Goal: Communication & Community: Participate in discussion

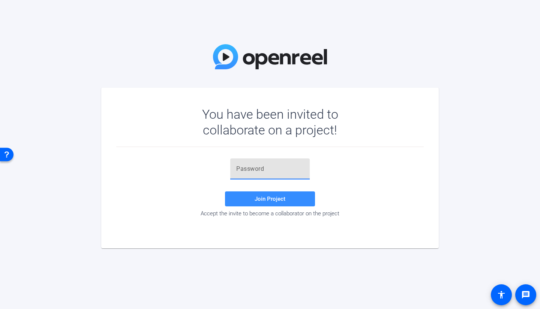
click at [263, 167] on input "text" at bounding box center [269, 169] width 67 height 9
type input "P}&OnX"
click at [268, 202] on span at bounding box center [270, 199] width 90 height 18
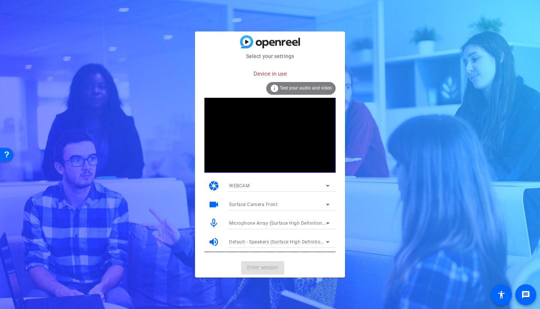
click at [267, 121] on video at bounding box center [269, 135] width 131 height 75
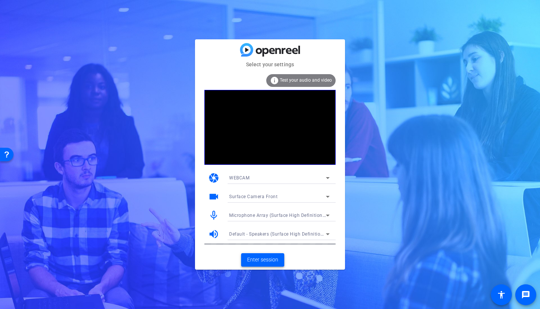
click at [260, 259] on span "Enter session" at bounding box center [262, 260] width 31 height 8
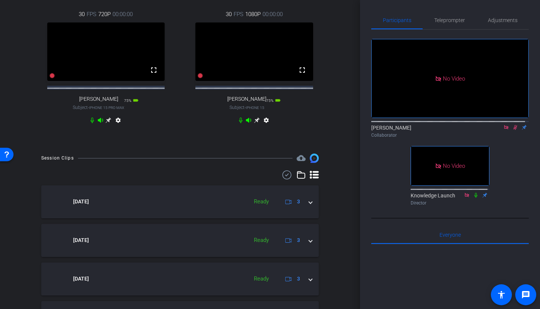
scroll to position [37, 0]
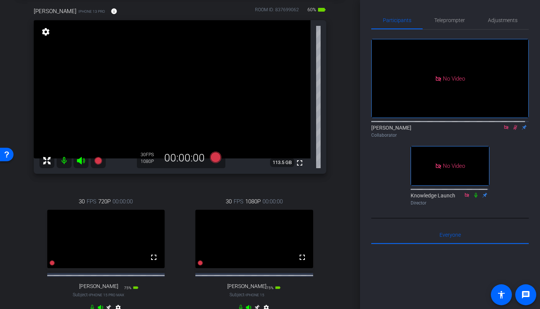
click at [512, 130] on icon at bounding box center [515, 127] width 6 height 5
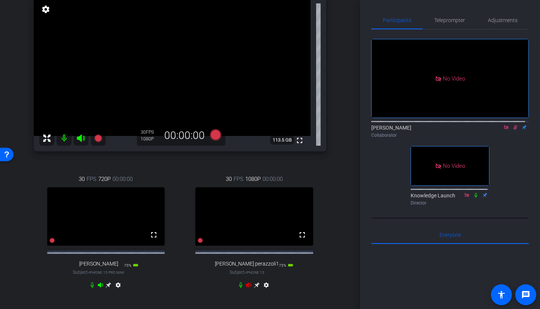
scroll to position [75, 0]
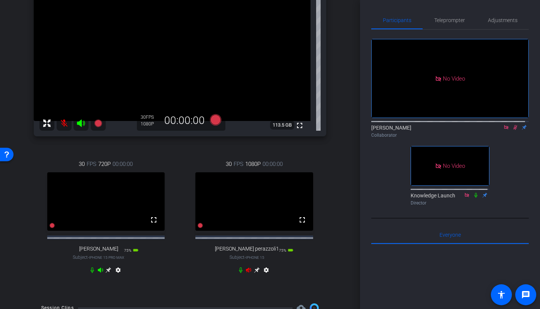
click at [512, 130] on icon at bounding box center [515, 127] width 6 height 5
click at [153, 225] on mat-icon "fullscreen" at bounding box center [153, 220] width 9 height 9
click at [512, 130] on icon at bounding box center [515, 127] width 6 height 5
click at [513, 130] on icon at bounding box center [515, 127] width 6 height 5
click at [512, 130] on icon at bounding box center [515, 127] width 6 height 5
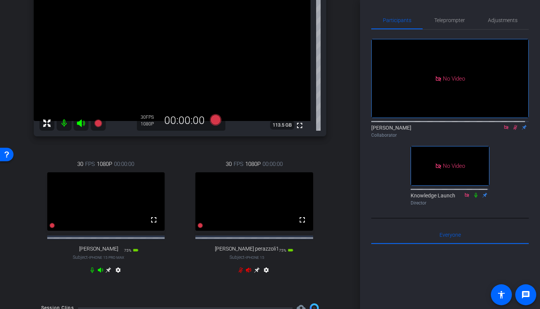
click at [238, 273] on icon at bounding box center [240, 271] width 4 height 6
click at [512, 130] on icon at bounding box center [515, 127] width 6 height 5
click at [108, 273] on icon at bounding box center [109, 271] width 6 height 6
click at [254, 273] on icon at bounding box center [257, 270] width 6 height 6
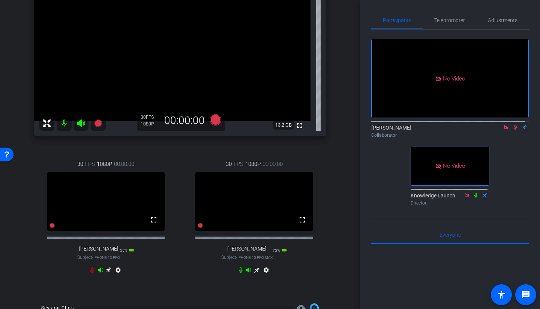
click at [107, 273] on icon at bounding box center [109, 271] width 6 height 6
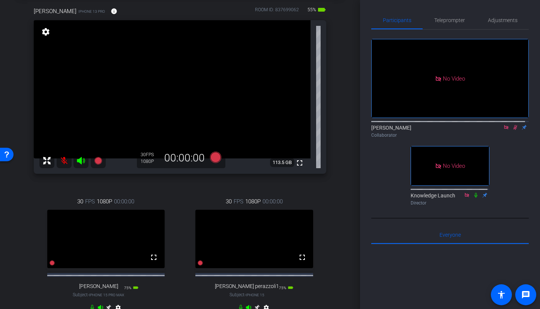
click at [512, 130] on icon at bounding box center [515, 127] width 6 height 5
click at [514, 130] on icon at bounding box center [515, 127] width 3 height 5
click at [151, 262] on mat-icon "fullscreen" at bounding box center [153, 257] width 9 height 9
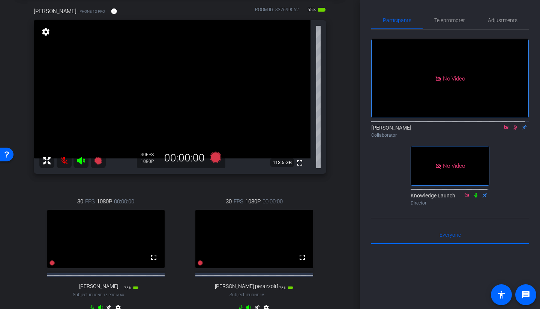
click at [513, 130] on icon at bounding box center [515, 127] width 4 height 5
click at [514, 130] on icon at bounding box center [515, 127] width 3 height 5
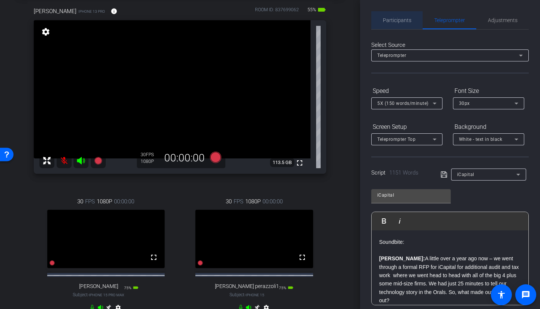
click at [398, 21] on span "Participants" at bounding box center [397, 20] width 28 height 5
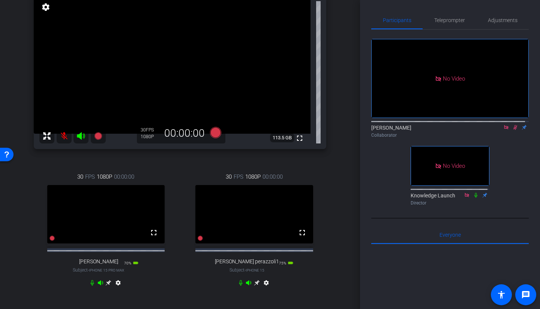
scroll to position [75, 0]
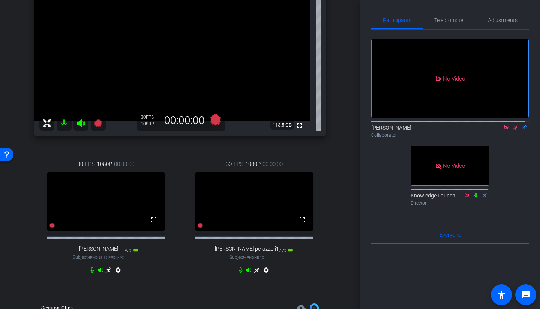
click at [254, 273] on icon at bounding box center [257, 270] width 6 height 6
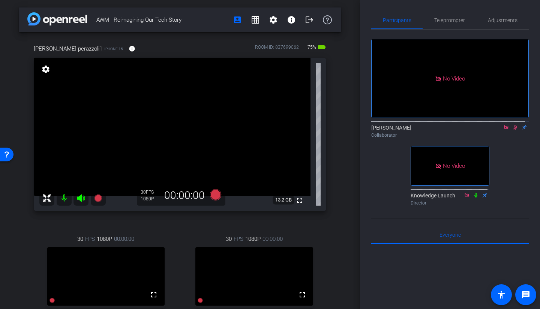
scroll to position [37, 0]
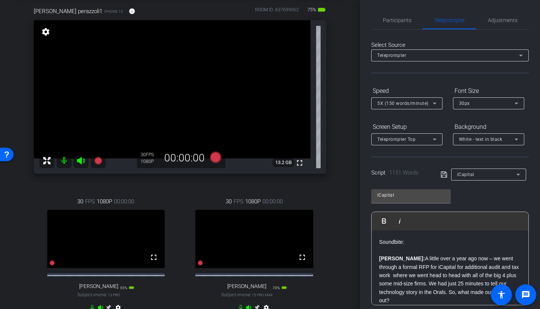
click at [393, 19] on span "Participants" at bounding box center [397, 20] width 28 height 5
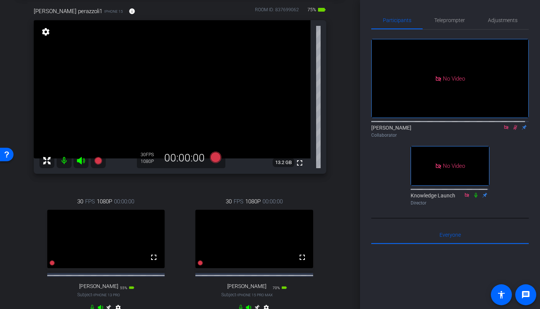
click at [512, 125] on icon at bounding box center [515, 127] width 6 height 5
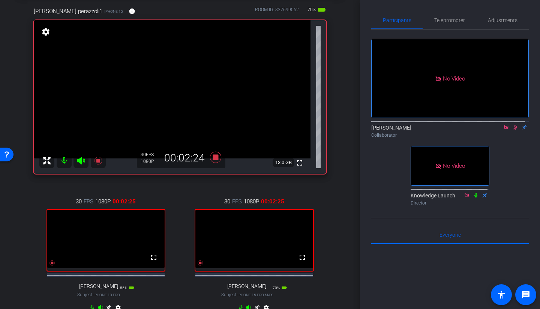
click at [513, 125] on icon at bounding box center [515, 127] width 4 height 5
click at [512, 125] on icon at bounding box center [515, 127] width 6 height 5
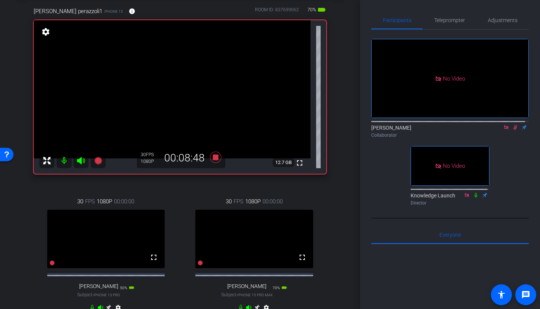
click at [513, 125] on icon at bounding box center [515, 127] width 4 height 5
click at [514, 125] on icon at bounding box center [515, 127] width 3 height 5
click at [512, 125] on icon at bounding box center [515, 127] width 6 height 5
click at [511, 124] on mat-icon at bounding box center [515, 127] width 9 height 7
click at [512, 125] on icon at bounding box center [515, 127] width 6 height 5
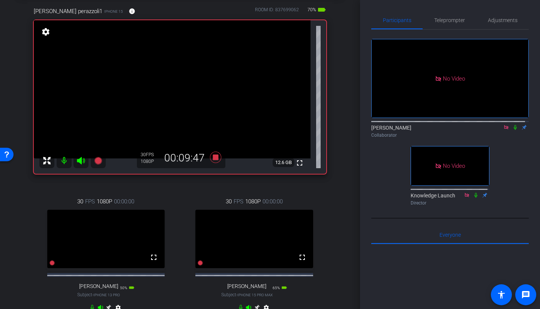
click at [512, 124] on mat-icon at bounding box center [515, 127] width 9 height 7
click at [514, 124] on mat-icon at bounding box center [515, 127] width 9 height 7
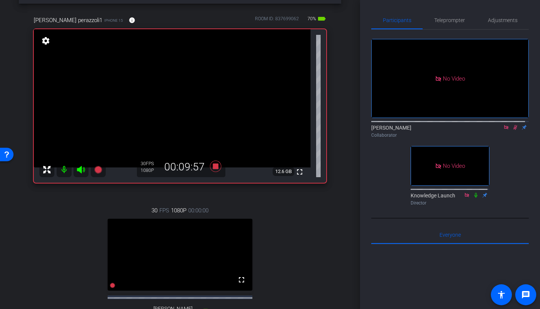
scroll to position [0, 0]
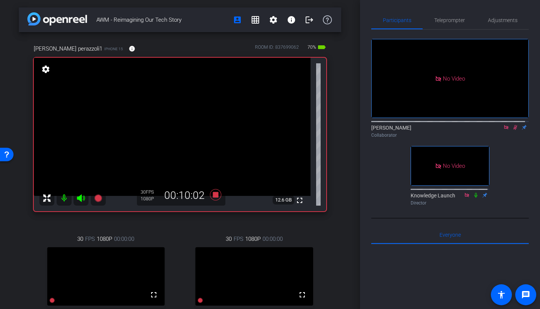
click at [512, 125] on icon at bounding box center [515, 127] width 6 height 5
click at [514, 125] on icon at bounding box center [515, 127] width 3 height 5
click at [512, 125] on icon at bounding box center [515, 127] width 6 height 5
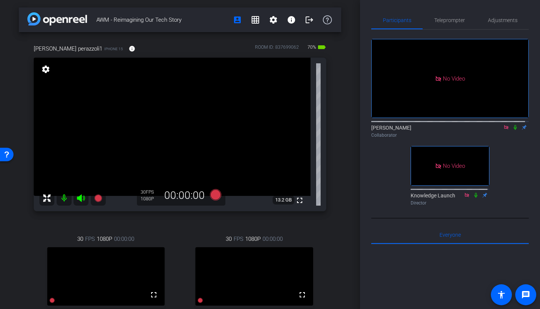
click at [512, 125] on icon at bounding box center [515, 127] width 6 height 5
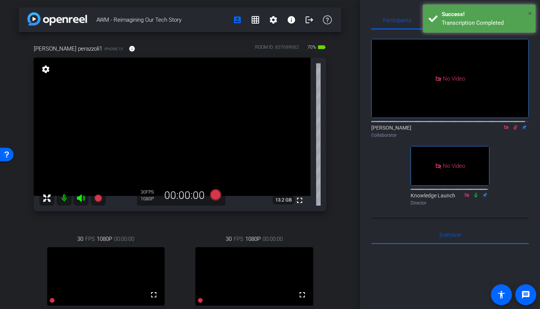
click at [531, 15] on span "×" at bounding box center [530, 13] width 4 height 9
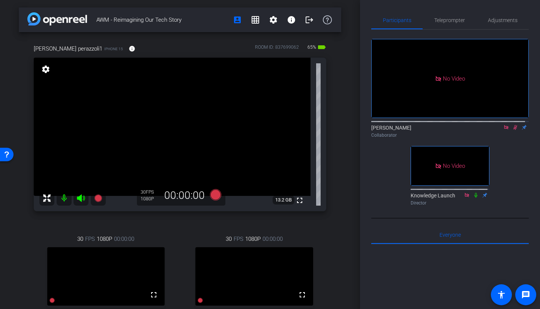
scroll to position [37, 0]
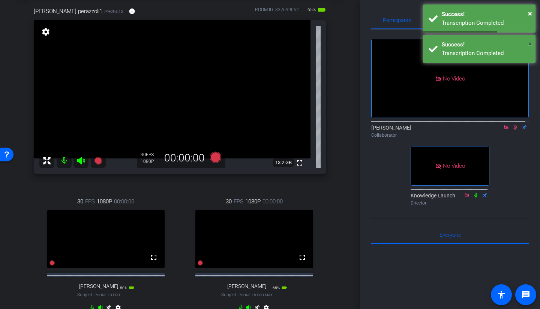
click at [531, 45] on span "×" at bounding box center [530, 43] width 4 height 9
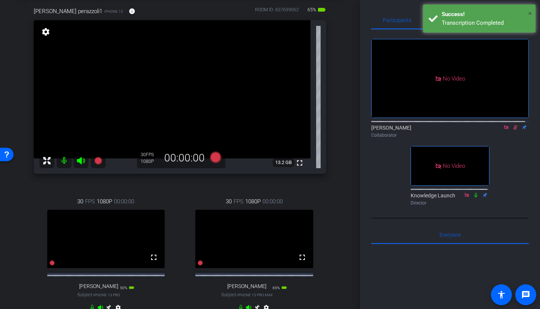
click at [529, 15] on span "×" at bounding box center [530, 13] width 4 height 9
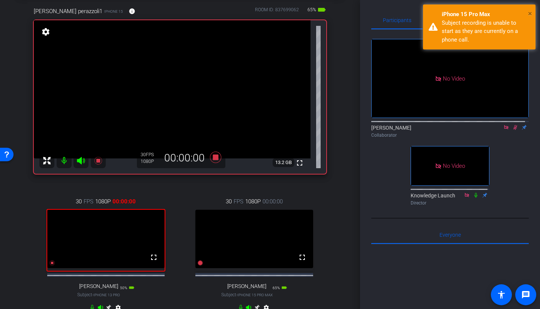
click at [528, 13] on span "×" at bounding box center [530, 13] width 4 height 9
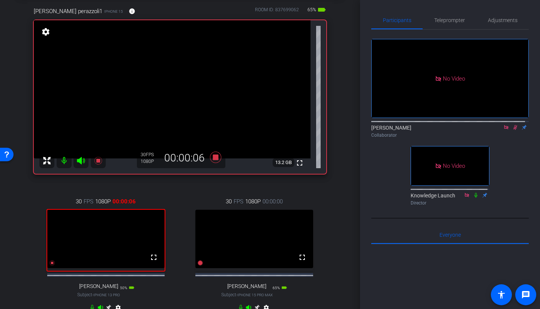
click at [512, 125] on icon at bounding box center [515, 127] width 6 height 5
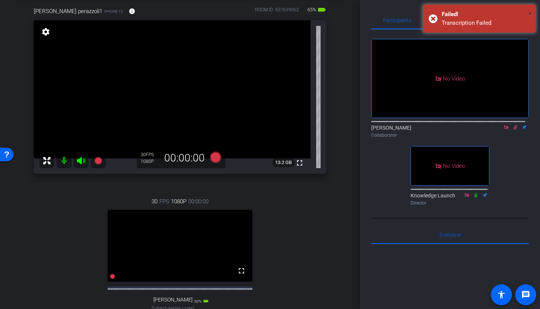
click at [531, 13] on span "×" at bounding box center [530, 13] width 4 height 9
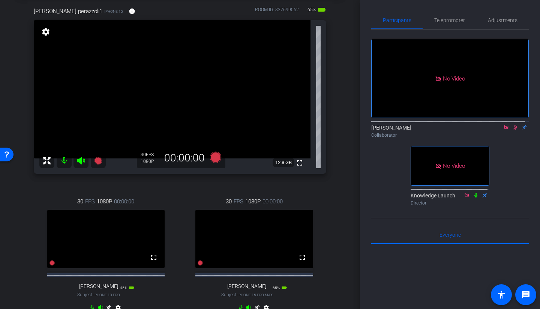
click at [512, 124] on mat-icon at bounding box center [515, 127] width 9 height 7
click at [514, 125] on icon at bounding box center [515, 127] width 3 height 5
click at [512, 125] on icon at bounding box center [515, 127] width 6 height 5
click at [512, 124] on mat-icon at bounding box center [515, 127] width 9 height 7
click at [512, 125] on icon at bounding box center [515, 127] width 6 height 5
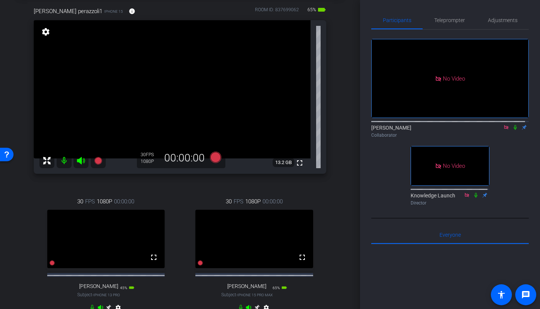
click at [514, 125] on icon at bounding box center [515, 127] width 3 height 5
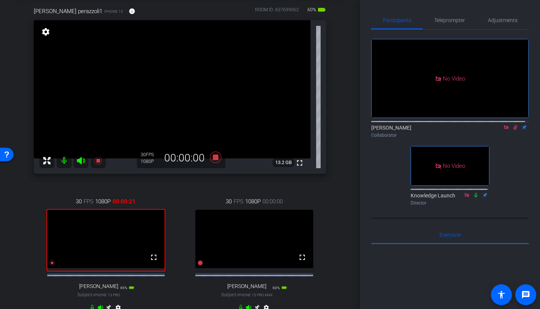
click at [443, 25] on span "Teleprompter" at bounding box center [449, 20] width 31 height 18
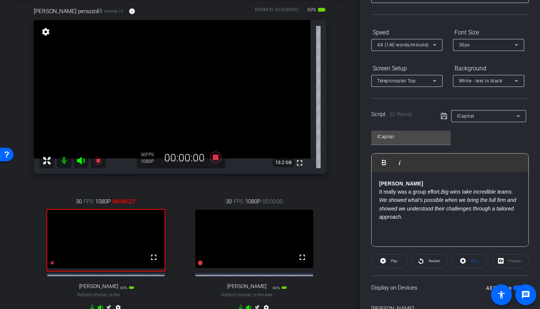
scroll to position [0, 0]
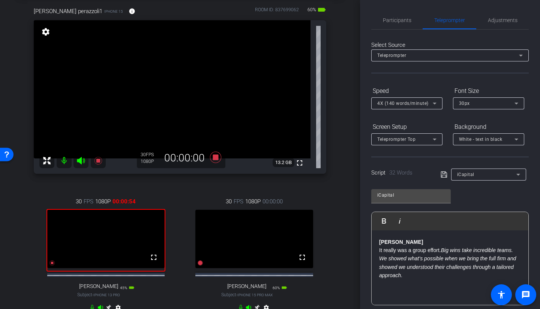
click at [493, 22] on span "Adjustments" at bounding box center [503, 20] width 30 height 5
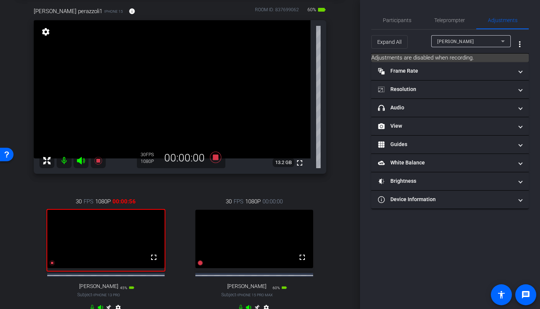
click at [429, 78] on mat-expansion-panel-header "Frame Rate Frame Rate" at bounding box center [449, 71] width 157 height 18
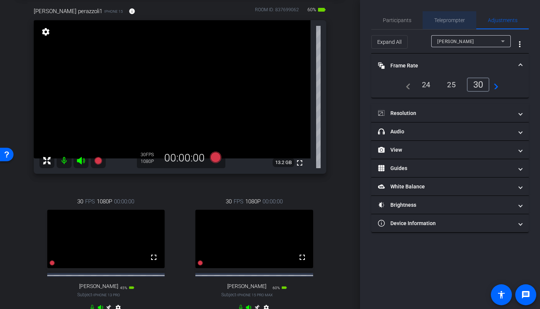
click at [440, 18] on span "Teleprompter" at bounding box center [449, 20] width 31 height 5
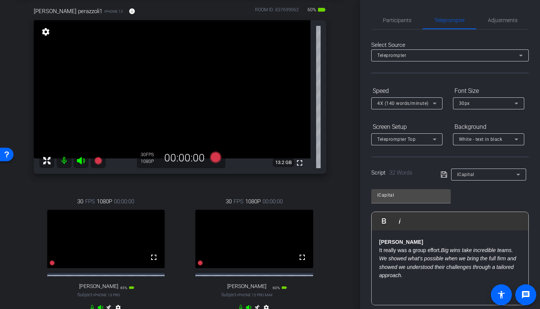
click at [406, 19] on span "Participants" at bounding box center [397, 20] width 28 height 5
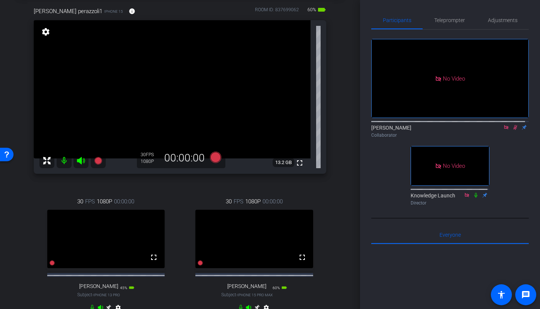
click at [427, 19] on div "Teleprompter" at bounding box center [449, 20] width 54 height 18
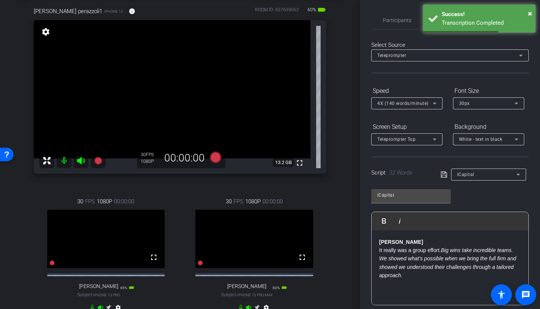
click at [442, 175] on icon at bounding box center [443, 175] width 6 height 6
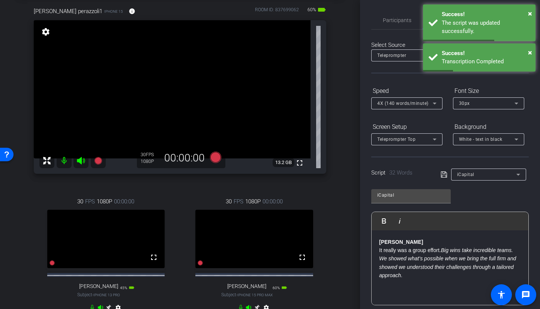
click at [442, 175] on icon at bounding box center [443, 175] width 6 height 6
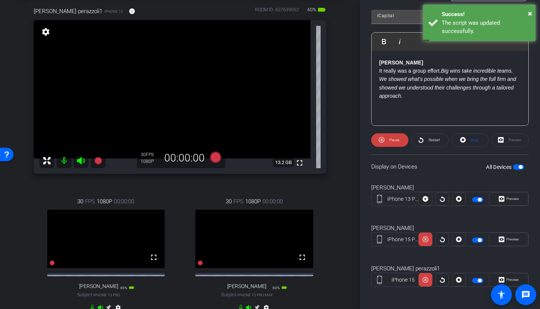
scroll to position [181, 0]
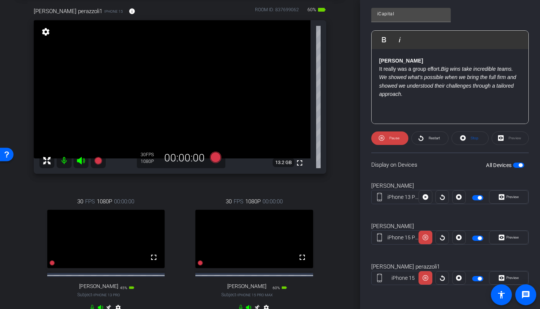
click at [419, 142] on icon at bounding box center [421, 137] width 6 height 9
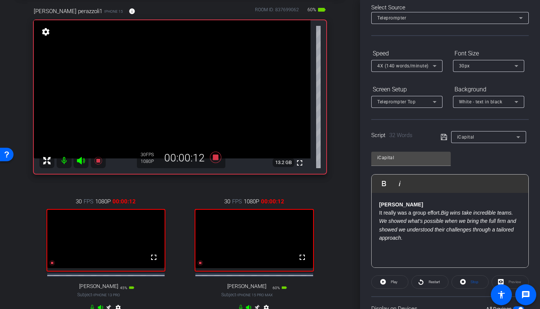
scroll to position [0, 0]
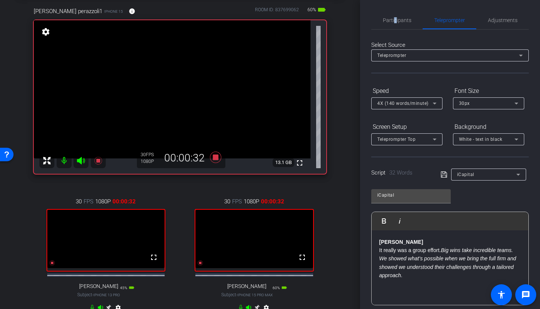
click at [394, 26] on span "Participants" at bounding box center [397, 20] width 28 height 18
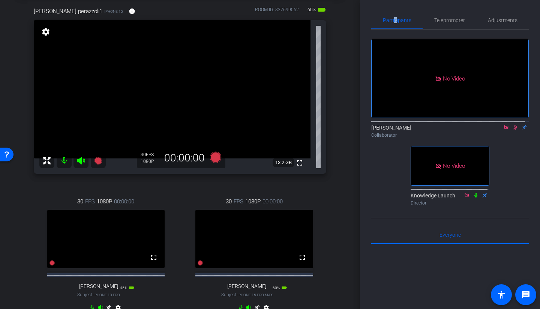
click at [512, 125] on icon at bounding box center [515, 127] width 6 height 5
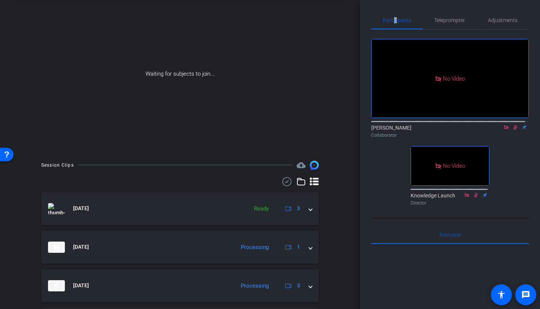
scroll to position [9, 0]
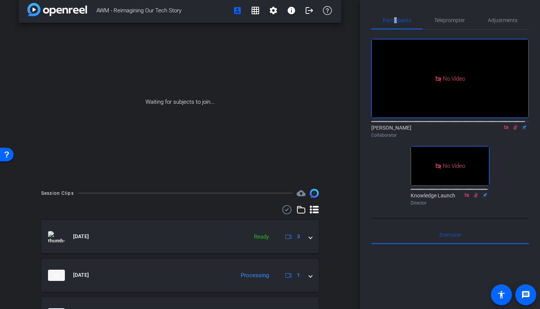
click at [512, 124] on mat-icon at bounding box center [515, 127] width 9 height 7
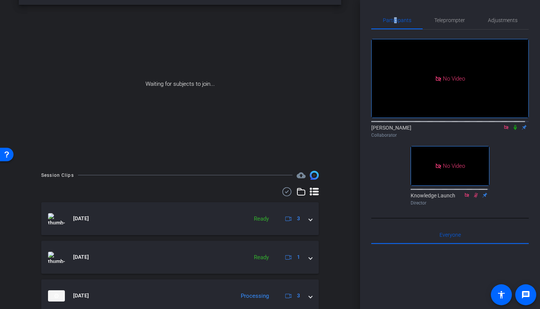
scroll to position [0, 0]
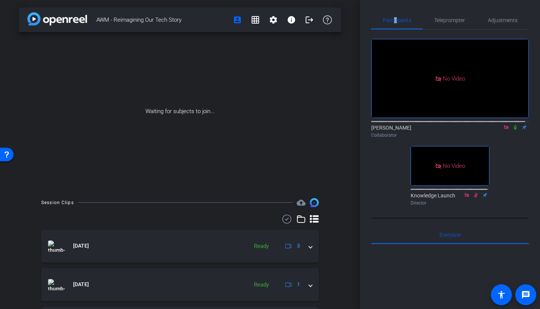
click at [513, 125] on icon at bounding box center [515, 127] width 6 height 5
click at [514, 125] on icon at bounding box center [515, 127] width 6 height 5
click at [514, 125] on icon at bounding box center [515, 127] width 3 height 5
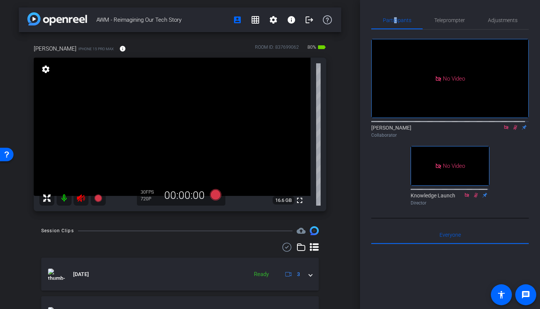
click at [512, 125] on icon at bounding box center [515, 127] width 6 height 5
drag, startPoint x: 511, startPoint y: 106, endPoint x: 494, endPoint y: 127, distance: 27.7
click at [512, 125] on icon at bounding box center [515, 127] width 6 height 5
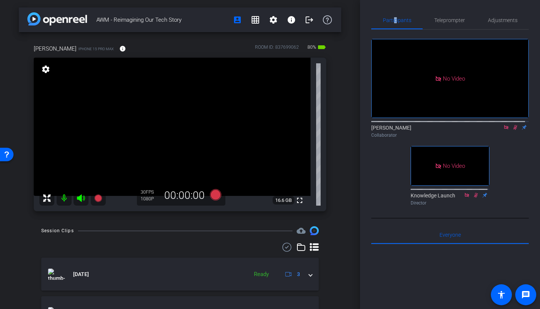
click at [513, 125] on icon at bounding box center [515, 127] width 4 height 5
click at [514, 125] on icon at bounding box center [515, 127] width 3 height 5
click at [512, 125] on icon at bounding box center [515, 127] width 6 height 5
click at [514, 125] on icon at bounding box center [515, 127] width 3 height 5
click at [513, 125] on icon at bounding box center [515, 127] width 6 height 5
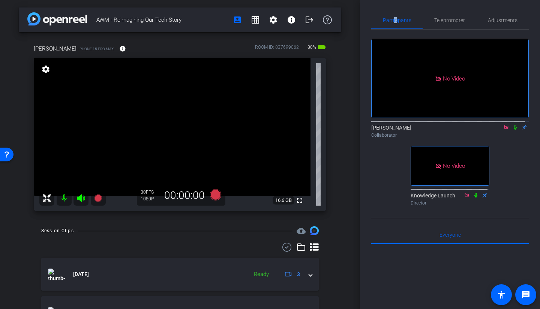
click at [513, 125] on icon at bounding box center [515, 127] width 6 height 5
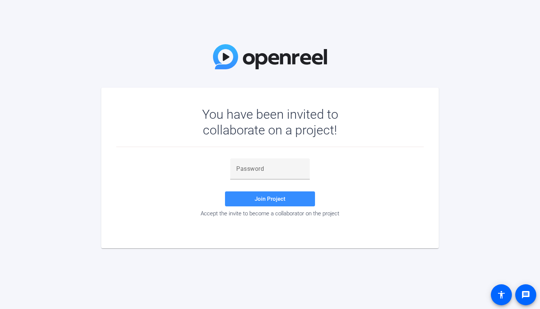
click at [255, 165] on input "text" at bounding box center [269, 169] width 67 height 9
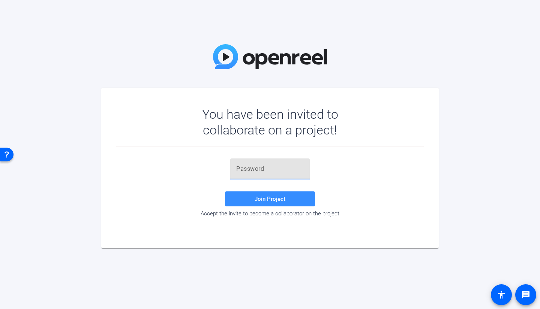
type input "P}&OnX"
click at [263, 200] on span "Join Project" at bounding box center [270, 199] width 31 height 7
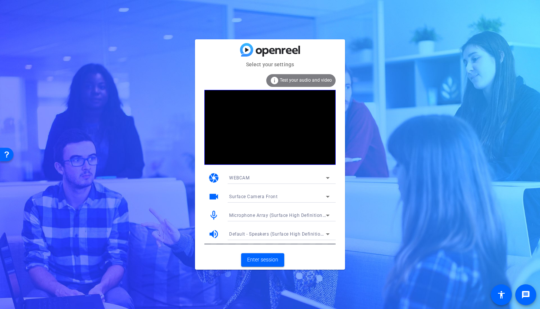
click at [249, 178] on div "WEBCAM" at bounding box center [277, 177] width 97 height 9
click at [245, 178] on div at bounding box center [270, 154] width 540 height 309
click at [262, 258] on span "Enter session" at bounding box center [262, 260] width 31 height 8
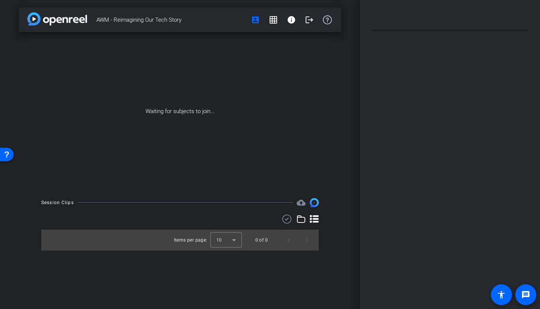
type input "Cerberus"
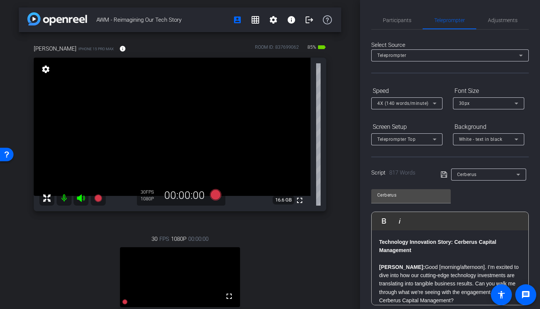
click at [394, 23] on span "Participants" at bounding box center [397, 20] width 28 height 5
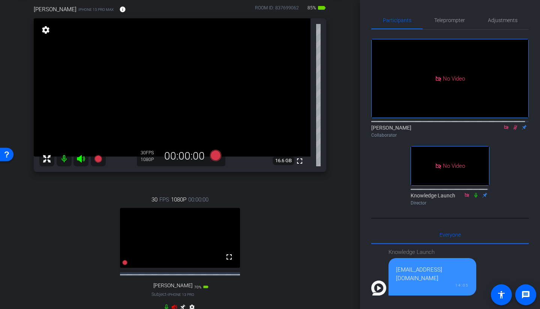
scroll to position [112, 0]
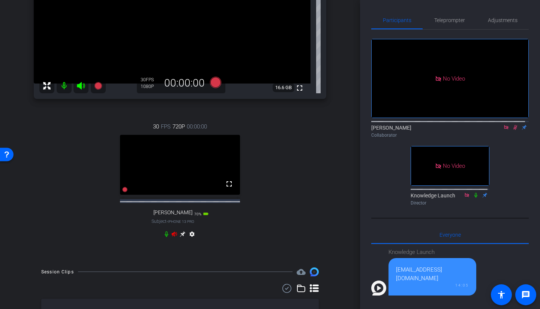
click at [512, 125] on icon at bounding box center [515, 127] width 6 height 5
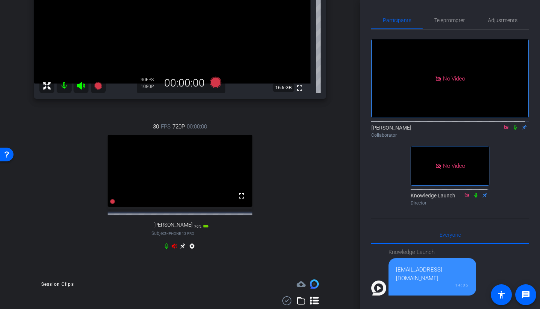
click at [514, 125] on icon at bounding box center [515, 127] width 3 height 5
click at [513, 125] on icon at bounding box center [515, 127] width 4 height 5
click at [172, 249] on icon at bounding box center [174, 246] width 5 height 5
click at [174, 249] on icon at bounding box center [174, 246] width 6 height 6
click at [187, 252] on mat-icon "settings" at bounding box center [191, 247] width 9 height 9
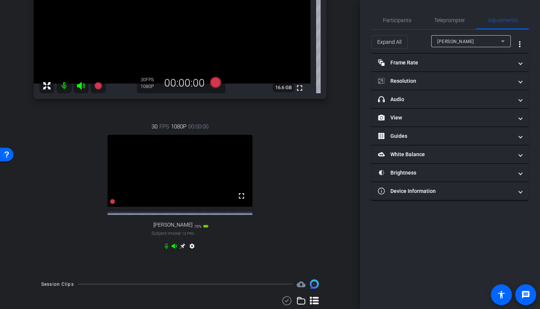
click at [412, 82] on mat-panel-title "Resolution" at bounding box center [445, 81] width 135 height 8
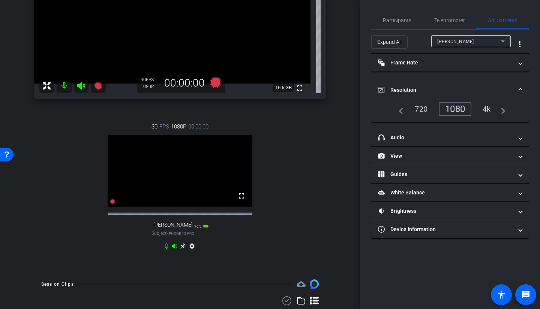
click at [302, 234] on div "30 FPS 1080P 00:00:00 fullscreen joe Subject - iPhone 13 Pro 70% battery_std se…" at bounding box center [180, 187] width 292 height 155
click at [393, 19] on span "Participants" at bounding box center [397, 20] width 28 height 5
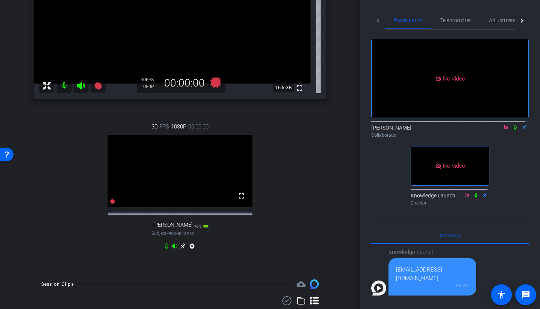
click at [512, 125] on icon at bounding box center [515, 127] width 6 height 5
click at [513, 125] on icon at bounding box center [515, 127] width 6 height 5
click at [512, 125] on icon at bounding box center [515, 127] width 6 height 5
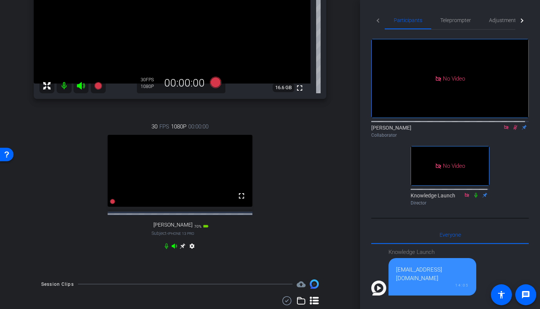
click at [512, 125] on icon at bounding box center [515, 127] width 6 height 5
click at [514, 125] on icon at bounding box center [515, 127] width 3 height 5
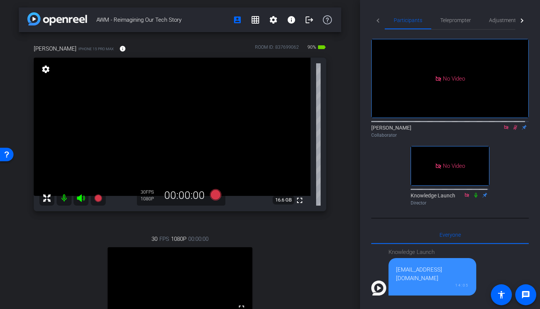
scroll to position [75, 0]
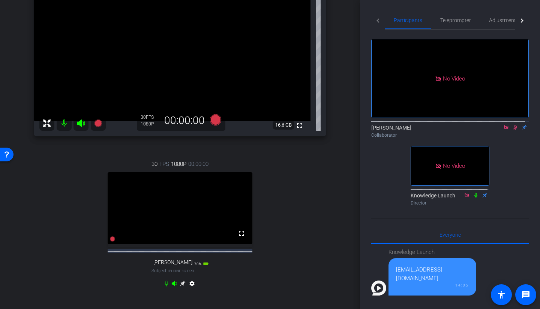
click at [512, 125] on icon at bounding box center [515, 127] width 6 height 5
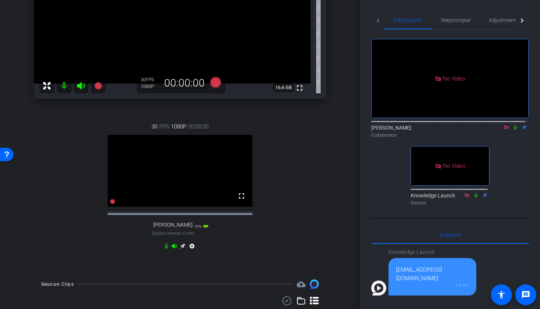
scroll to position [37, 0]
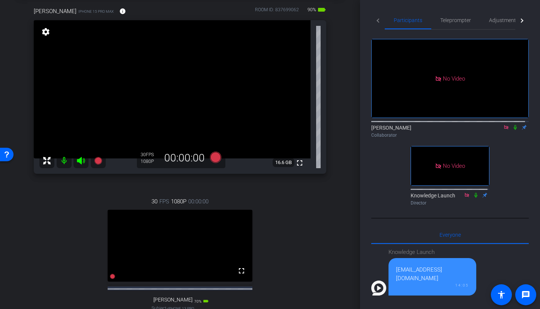
click at [514, 125] on icon at bounding box center [515, 127] width 3 height 5
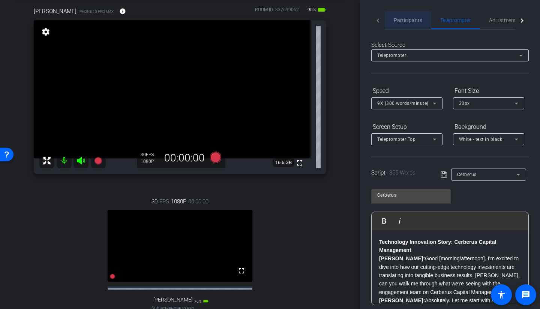
click at [412, 22] on span "Participants" at bounding box center [408, 20] width 28 height 5
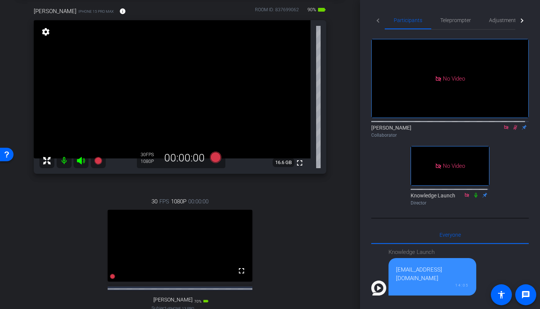
click at [513, 125] on icon at bounding box center [515, 127] width 4 height 5
click at [514, 125] on icon at bounding box center [515, 127] width 3 height 5
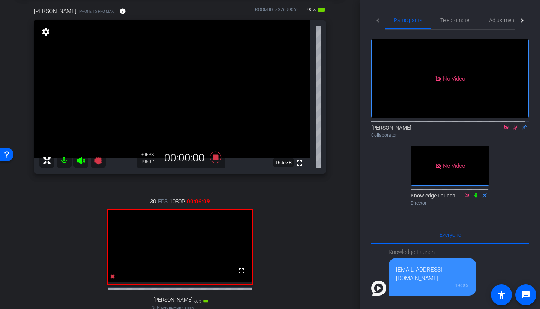
drag, startPoint x: 527, startPoint y: 156, endPoint x: 320, endPoint y: 215, distance: 215.3
click at [327, 215] on div "Matt Varvarigos iPhone 15 Pro Max info ROOM ID: 837699062 95% battery_std fulls…" at bounding box center [180, 171] width 322 height 352
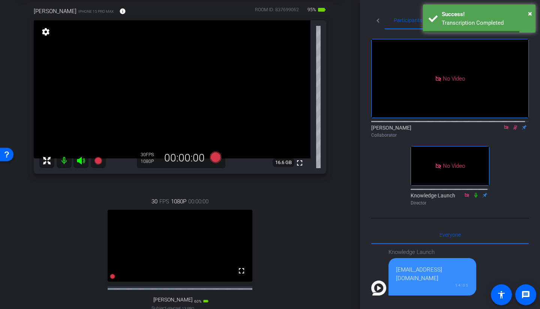
click at [512, 125] on icon at bounding box center [515, 127] width 6 height 5
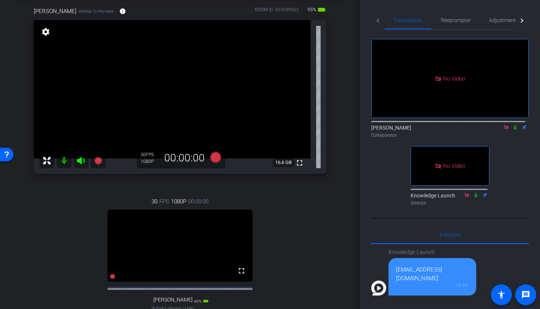
click at [514, 125] on icon at bounding box center [515, 127] width 3 height 5
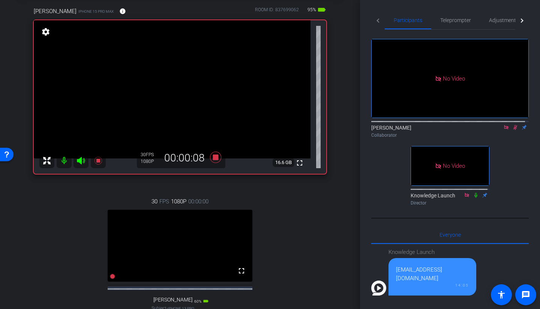
click at [452, 23] on span "Teleprompter" at bounding box center [455, 20] width 31 height 5
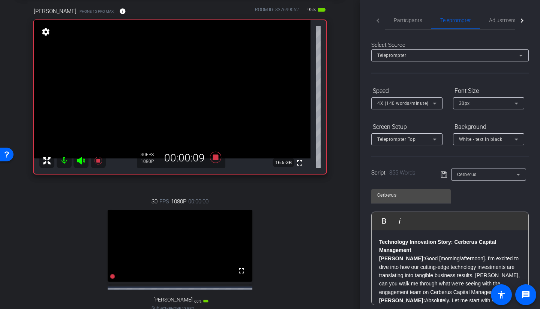
click at [410, 24] on span "Participants" at bounding box center [408, 20] width 28 height 18
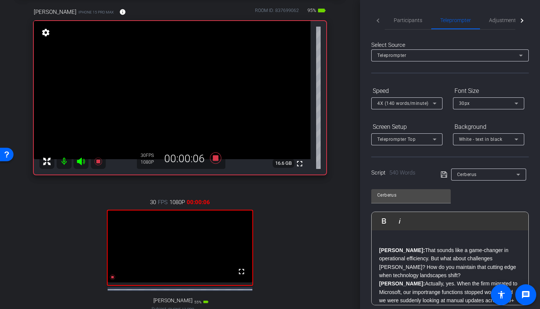
scroll to position [75, 0]
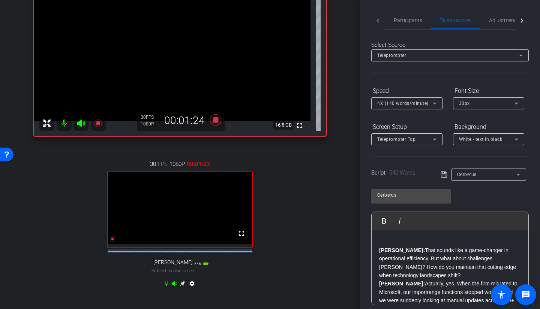
click at [402, 21] on span "Participants" at bounding box center [408, 20] width 28 height 5
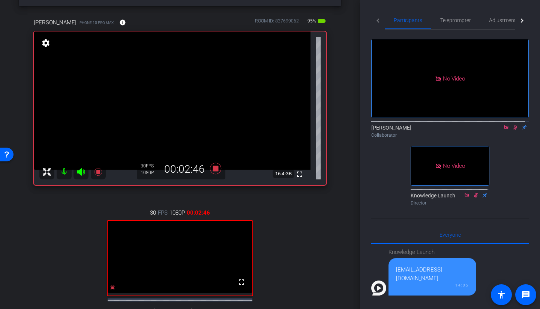
scroll to position [0, 0]
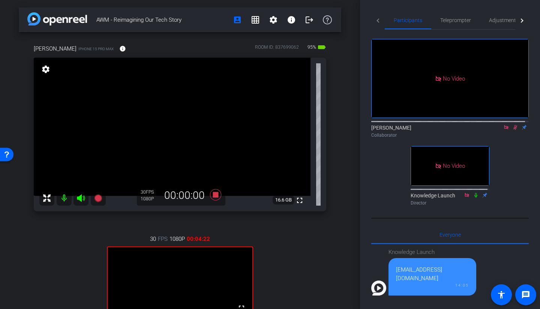
click at [514, 125] on icon at bounding box center [515, 127] width 6 height 5
click at [512, 125] on icon at bounding box center [515, 127] width 6 height 5
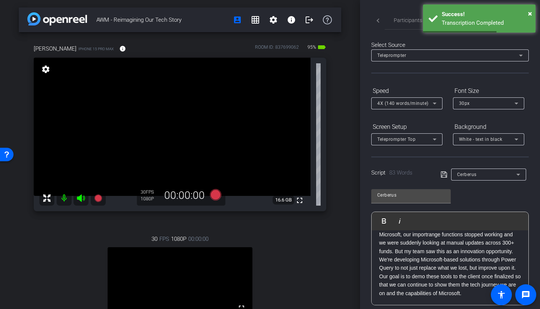
scroll to position [15, 0]
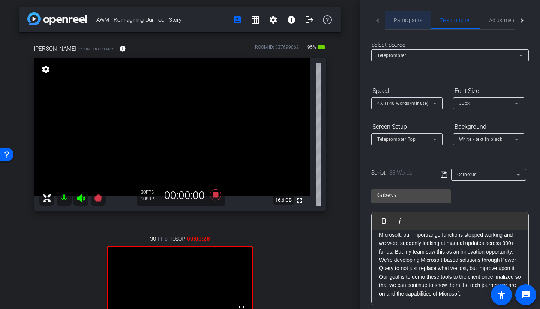
click at [415, 19] on span "Participants" at bounding box center [408, 20] width 28 height 5
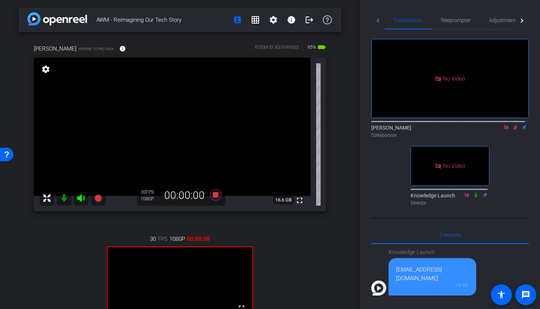
click at [512, 124] on mat-icon at bounding box center [515, 127] width 9 height 7
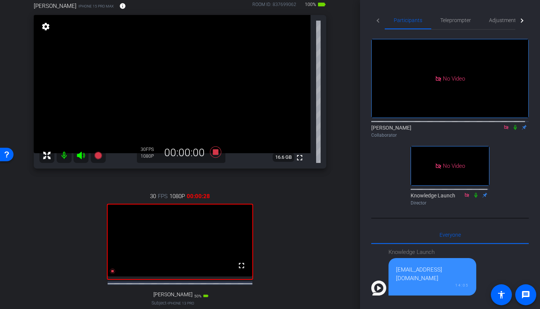
scroll to position [112, 0]
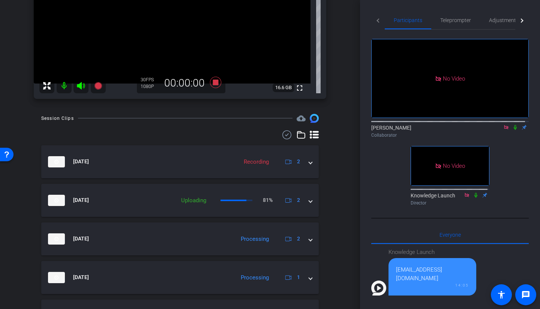
click at [309, 206] on mat-expansion-panel-header "Oct 13, 2025 Uploading 81% 2" at bounding box center [179, 200] width 277 height 33
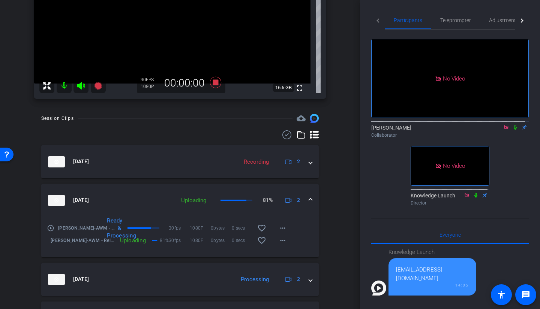
click at [308, 203] on mat-expansion-panel-header "Oct 13, 2025 Uploading 81% 2" at bounding box center [179, 200] width 277 height 33
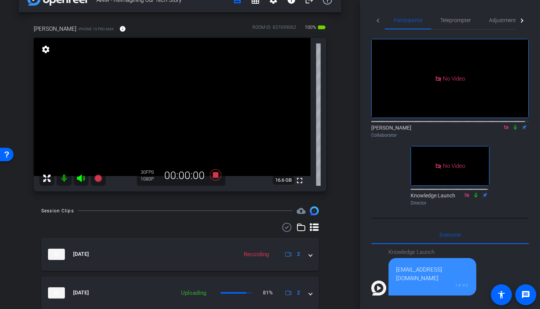
scroll to position [0, 0]
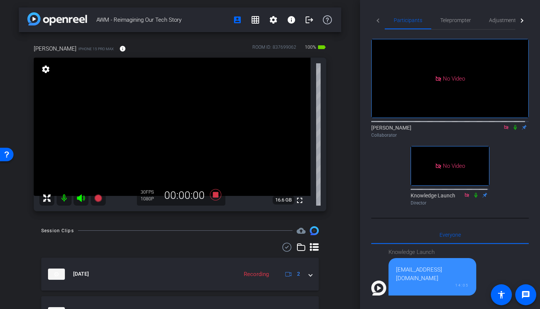
click at [512, 125] on icon at bounding box center [515, 127] width 6 height 5
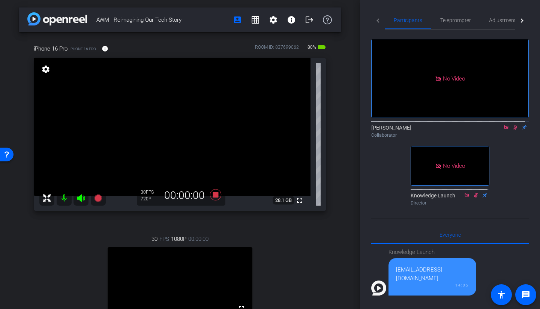
click at [513, 125] on icon at bounding box center [515, 127] width 4 height 5
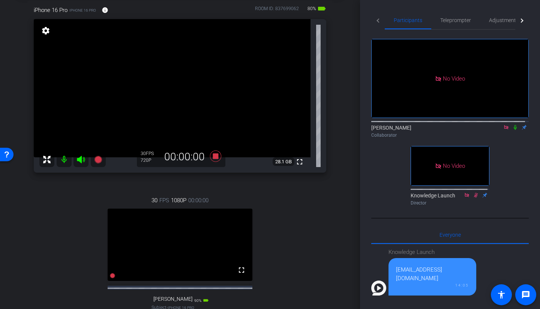
scroll to position [75, 0]
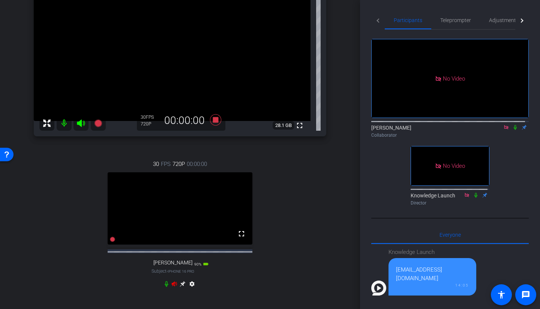
click at [173, 287] on icon at bounding box center [174, 284] width 6 height 6
click at [514, 125] on icon at bounding box center [515, 127] width 3 height 5
click at [512, 125] on icon at bounding box center [515, 127] width 6 height 5
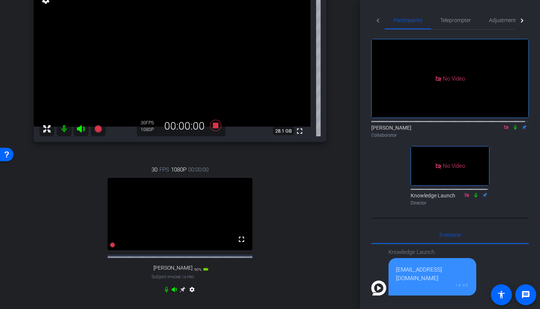
scroll to position [112, 0]
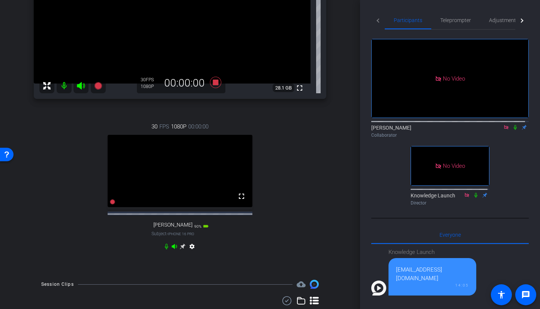
click at [225, 181] on video at bounding box center [180, 171] width 145 height 72
click at [239, 201] on mat-icon "fullscreen" at bounding box center [241, 196] width 9 height 9
click at [182, 250] on icon at bounding box center [183, 247] width 6 height 6
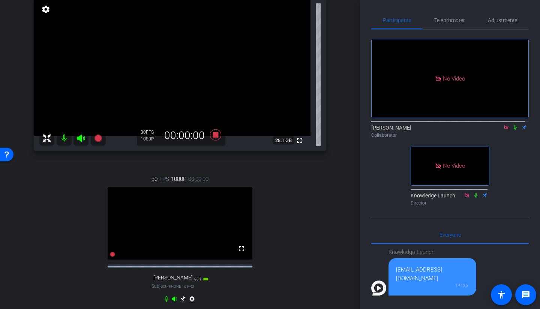
scroll to position [75, 0]
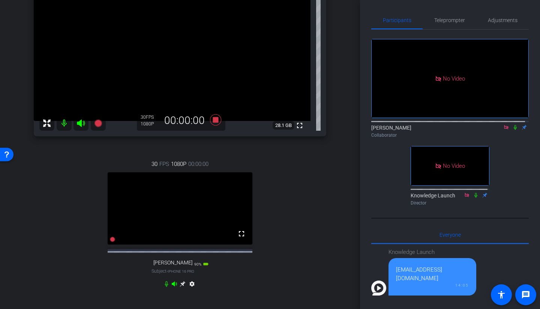
click at [180, 287] on icon at bounding box center [183, 285] width 6 height 6
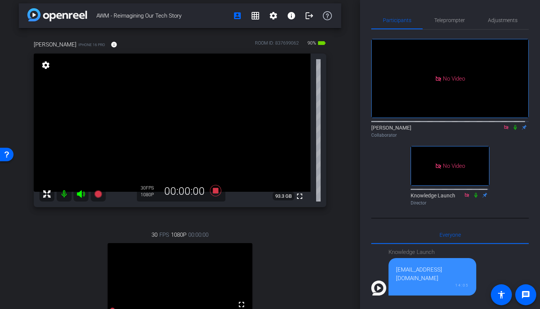
scroll to position [0, 0]
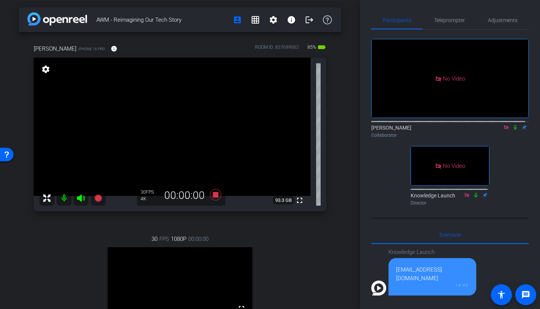
click at [512, 125] on icon at bounding box center [515, 127] width 6 height 5
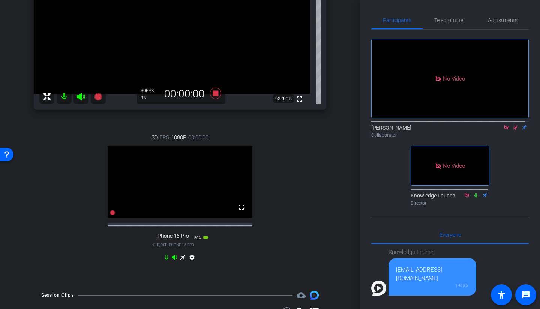
scroll to position [112, 0]
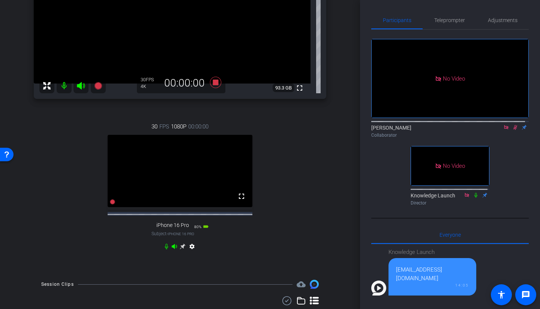
click at [180, 250] on icon at bounding box center [183, 247] width 6 height 6
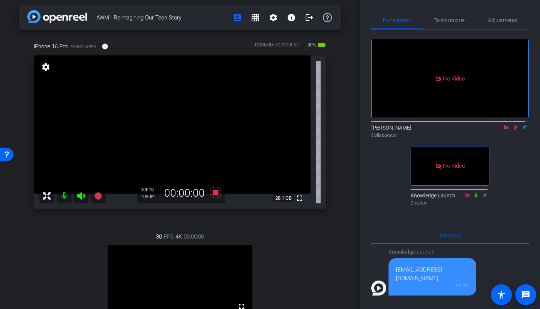
scroll to position [0, 0]
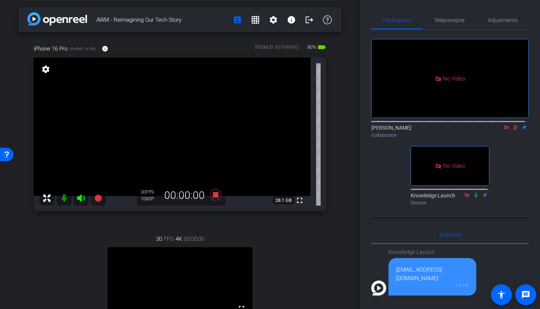
click at [512, 125] on icon at bounding box center [515, 127] width 6 height 5
click at [445, 22] on span "Teleprompter" at bounding box center [449, 20] width 31 height 5
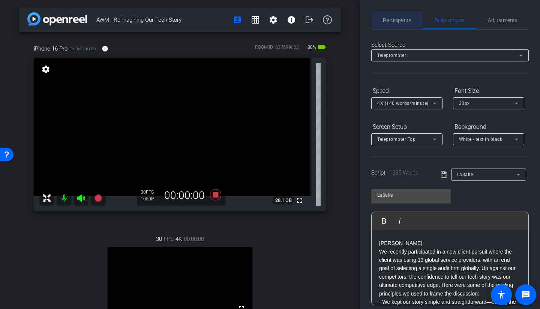
click at [401, 19] on span "Participants" at bounding box center [397, 20] width 28 height 5
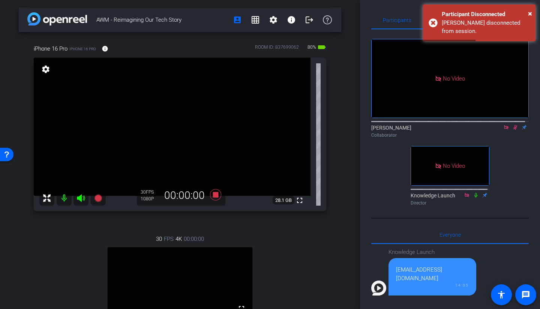
click at [512, 125] on icon at bounding box center [515, 127] width 6 height 5
click at [514, 125] on icon at bounding box center [515, 127] width 3 height 5
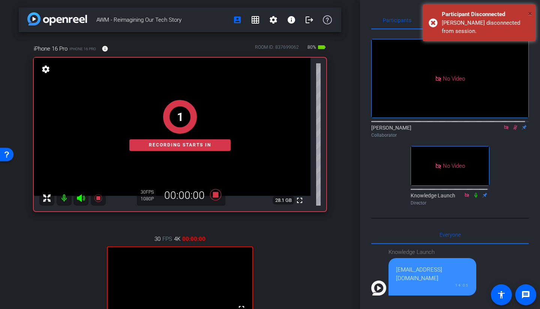
click at [530, 12] on span "×" at bounding box center [530, 13] width 4 height 9
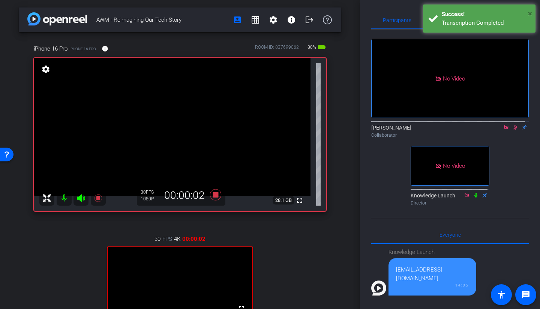
click at [528, 11] on span "×" at bounding box center [530, 13] width 4 height 9
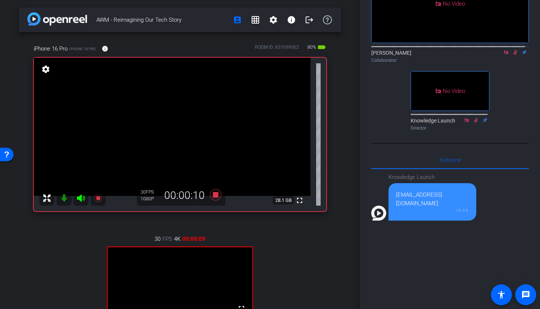
scroll to position [75, 0]
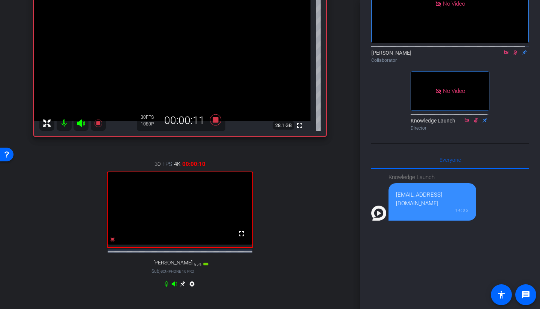
click at [180, 287] on icon at bounding box center [183, 284] width 6 height 6
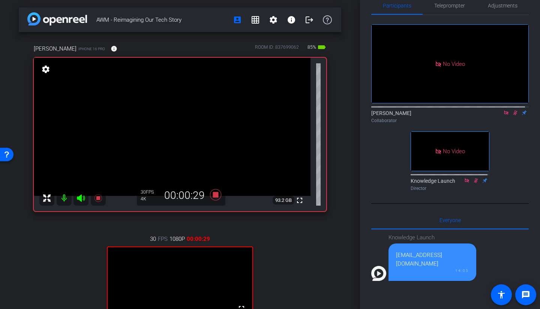
scroll to position [0, 0]
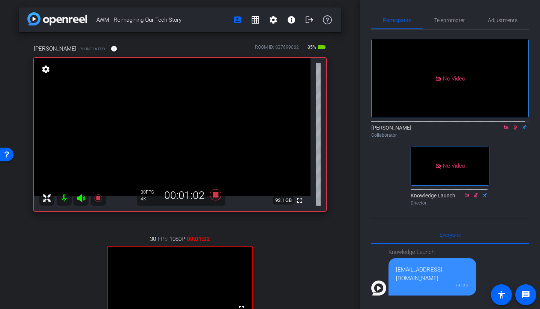
click at [44, 198] on icon at bounding box center [46, 198] width 9 height 9
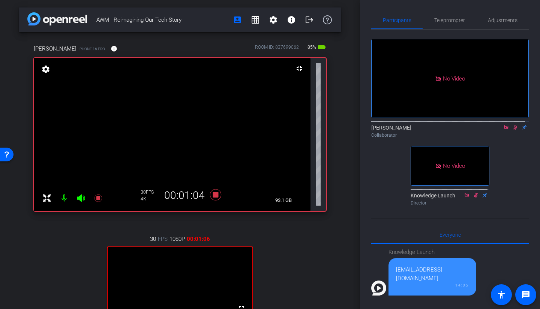
click at [46, 197] on icon at bounding box center [46, 198] width 9 height 9
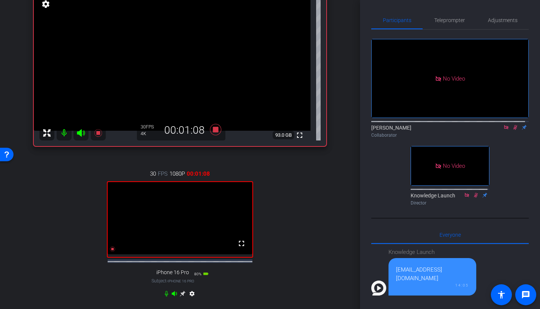
scroll to position [37, 0]
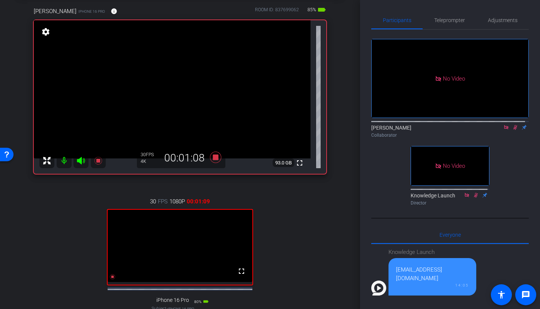
click at [295, 165] on mat-icon "fullscreen" at bounding box center [299, 163] width 9 height 9
click at [474, 193] on icon at bounding box center [475, 195] width 3 height 5
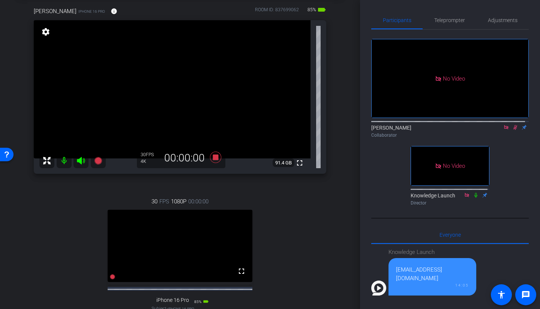
click at [512, 125] on icon at bounding box center [515, 127] width 6 height 5
click at [511, 124] on div "David Collaborator" at bounding box center [449, 131] width 157 height 15
click at [511, 124] on mat-icon at bounding box center [515, 127] width 9 height 7
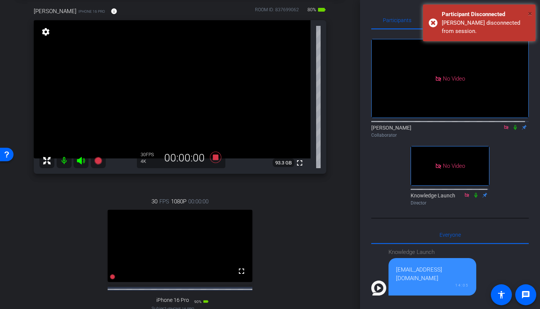
click at [529, 14] on span "×" at bounding box center [530, 13] width 4 height 9
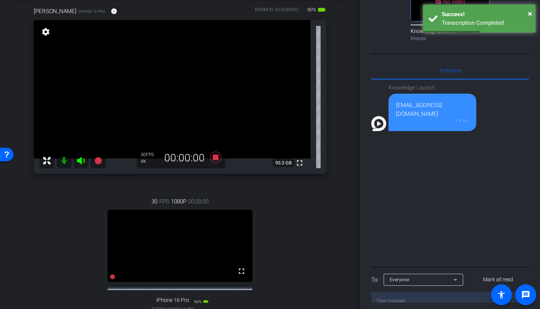
scroll to position [0, 0]
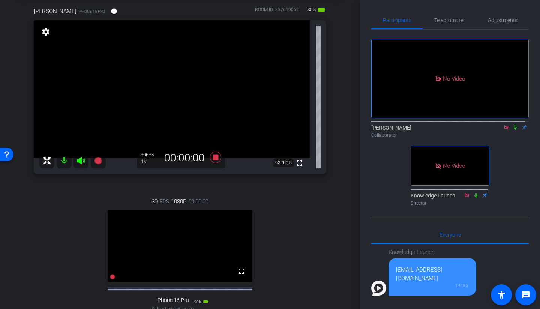
click at [512, 125] on icon at bounding box center [515, 127] width 6 height 5
click at [513, 125] on icon at bounding box center [515, 127] width 4 height 5
click at [512, 125] on icon at bounding box center [515, 127] width 6 height 5
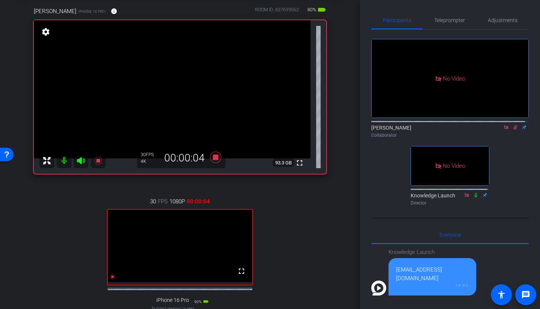
click at [473, 193] on icon at bounding box center [476, 195] width 6 height 5
click at [295, 164] on mat-icon "fullscreen" at bounding box center [299, 163] width 9 height 9
click at [238, 276] on mat-icon "fullscreen" at bounding box center [241, 271] width 9 height 9
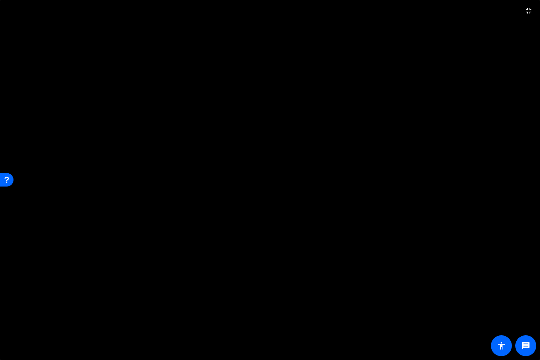
click at [529, 15] on span at bounding box center [529, 11] width 18 height 18
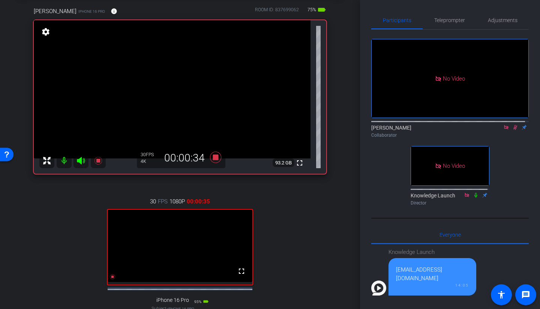
click at [473, 193] on icon at bounding box center [476, 195] width 6 height 5
click at [241, 275] on span at bounding box center [241, 271] width 18 height 18
click at [298, 165] on mat-icon "fullscreen" at bounding box center [299, 163] width 9 height 9
click at [512, 125] on icon at bounding box center [515, 127] width 6 height 5
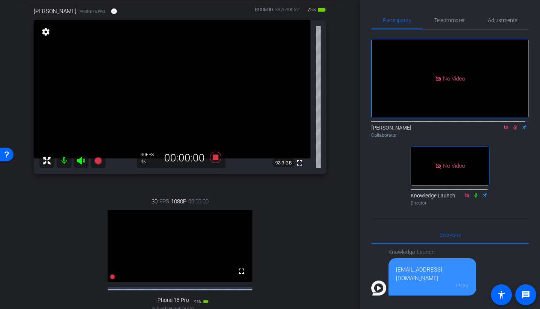
click at [474, 193] on icon at bounding box center [475, 195] width 3 height 5
click at [474, 193] on icon at bounding box center [476, 195] width 4 height 5
click at [513, 125] on icon at bounding box center [515, 127] width 6 height 5
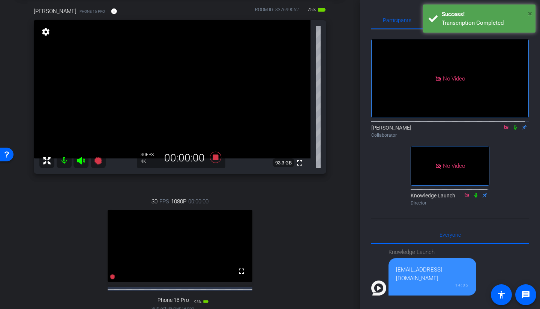
click at [531, 12] on span "×" at bounding box center [530, 13] width 4 height 9
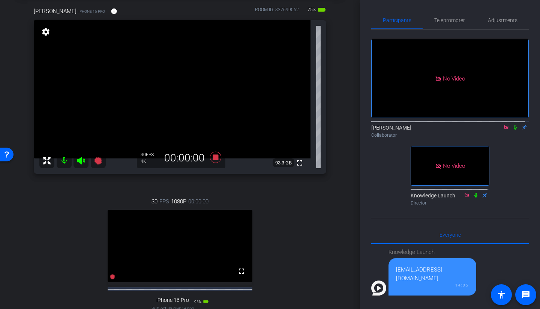
click at [512, 125] on icon at bounding box center [515, 127] width 6 height 5
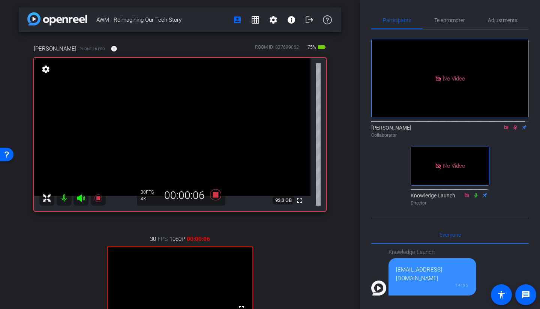
click at [474, 193] on icon at bounding box center [476, 195] width 6 height 5
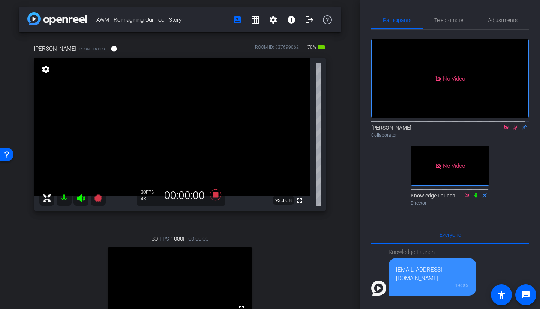
click at [513, 125] on icon at bounding box center [515, 127] width 6 height 5
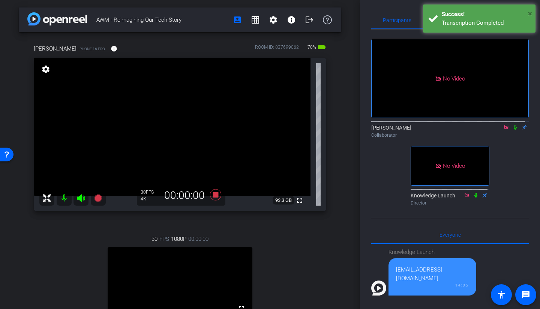
click at [529, 15] on span "×" at bounding box center [530, 13] width 4 height 9
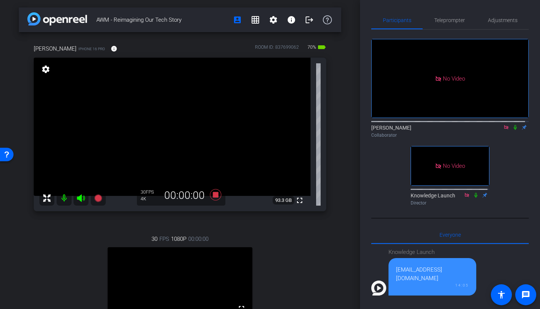
click at [512, 125] on icon at bounding box center [515, 127] width 6 height 5
click at [513, 125] on icon at bounding box center [515, 127] width 4 height 5
click at [512, 125] on icon at bounding box center [515, 127] width 6 height 5
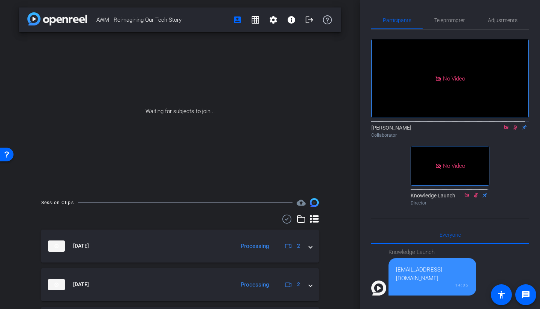
click at [512, 125] on icon at bounding box center [515, 127] width 6 height 5
click at [514, 125] on icon at bounding box center [515, 127] width 3 height 5
click at [473, 193] on icon at bounding box center [476, 195] width 6 height 5
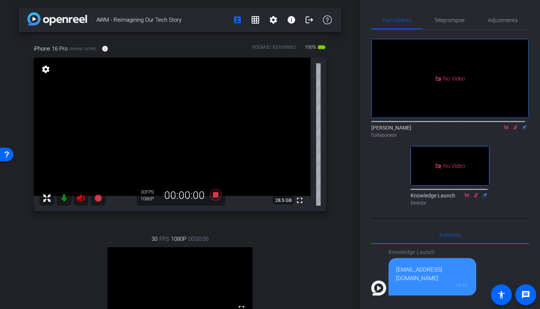
click at [512, 125] on icon at bounding box center [515, 127] width 6 height 5
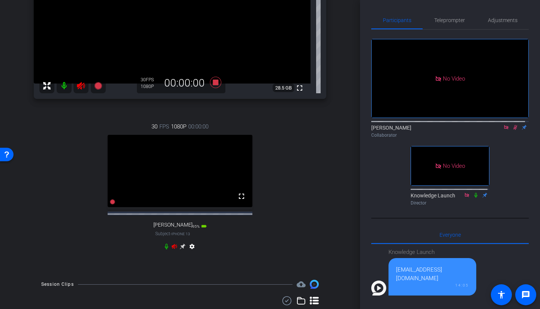
click at [85, 82] on icon at bounding box center [80, 85] width 9 height 9
click at [174, 249] on icon at bounding box center [174, 246] width 5 height 5
click at [512, 125] on icon at bounding box center [515, 127] width 6 height 5
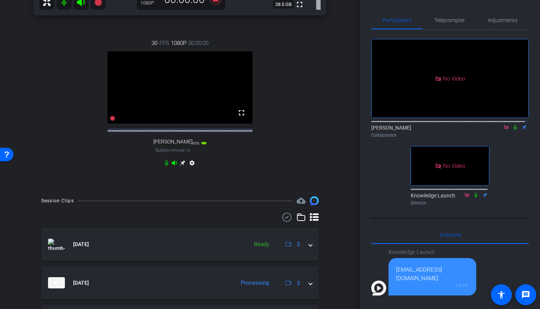
scroll to position [187, 0]
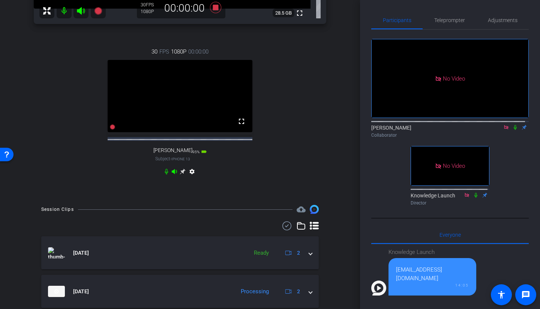
click at [180, 175] on icon at bounding box center [183, 172] width 6 height 6
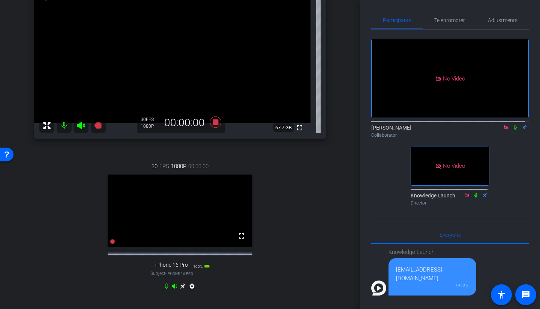
scroll to position [75, 0]
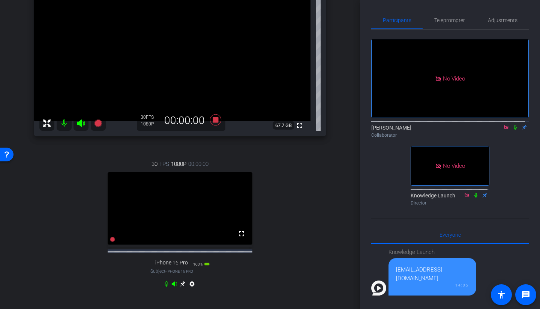
click at [180, 287] on icon at bounding box center [183, 285] width 6 height 6
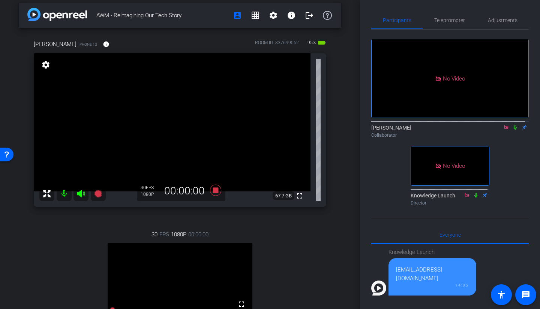
scroll to position [0, 0]
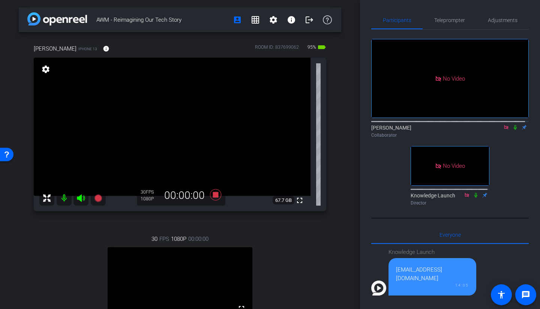
drag, startPoint x: 486, startPoint y: 252, endPoint x: 391, endPoint y: 254, distance: 94.5
click at [391, 258] on div "msamstag@knowledgelaunch.com 14:05" at bounding box center [432, 276] width 88 height 37
copy div "[EMAIL_ADDRESS][DOMAIN_NAME]"
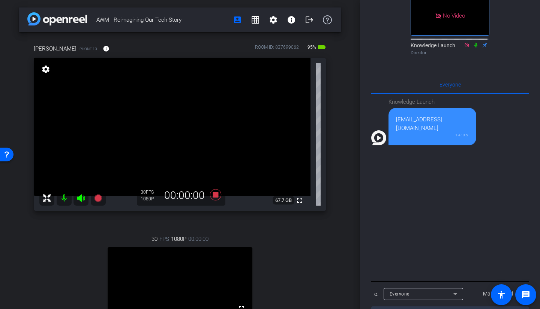
scroll to position [151, 0]
click at [398, 306] on textarea at bounding box center [449, 311] width 157 height 10
paste textarea "[EMAIL_ADDRESS][DOMAIN_NAME]"
type textarea "[EMAIL_ADDRESS][DOMAIN_NAME]"
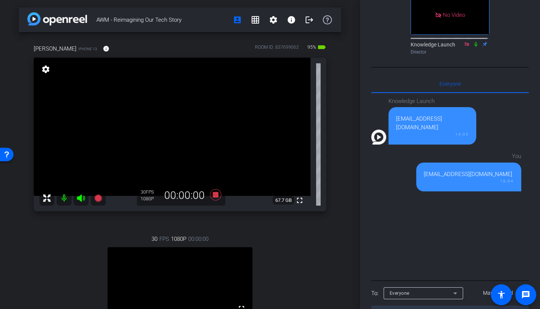
type textarea "Dmartin@knowledgelaunch.com"
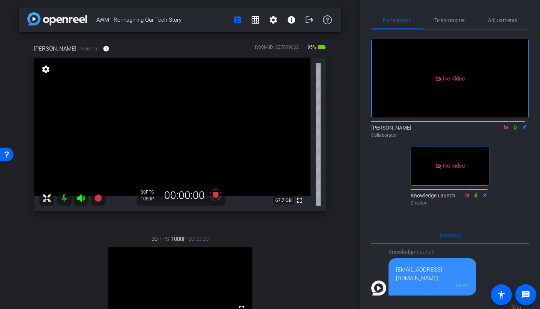
scroll to position [0, 0]
click at [512, 124] on div "David Collaborator" at bounding box center [449, 131] width 157 height 15
click at [512, 125] on icon at bounding box center [515, 127] width 6 height 5
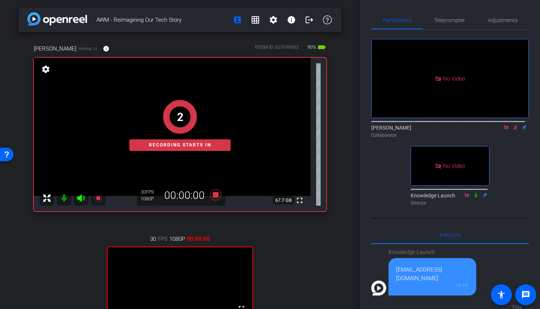
click at [473, 193] on icon at bounding box center [476, 195] width 6 height 5
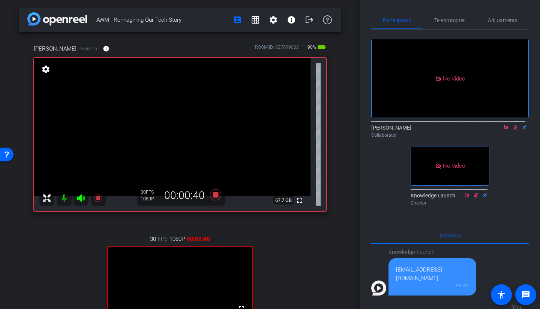
click at [473, 193] on icon at bounding box center [476, 195] width 6 height 5
click at [512, 125] on icon at bounding box center [515, 127] width 6 height 5
click at [513, 125] on icon at bounding box center [515, 127] width 6 height 5
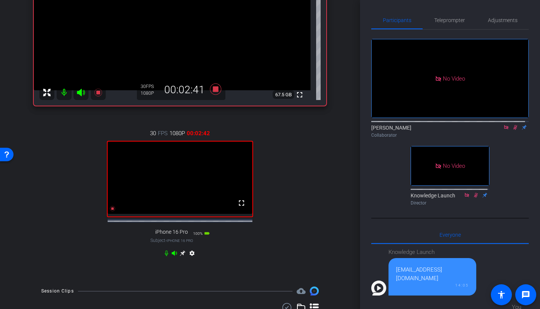
scroll to position [112, 0]
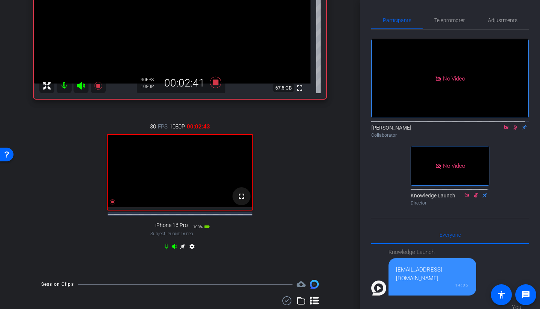
click at [239, 201] on mat-icon "fullscreen" at bounding box center [241, 196] width 9 height 9
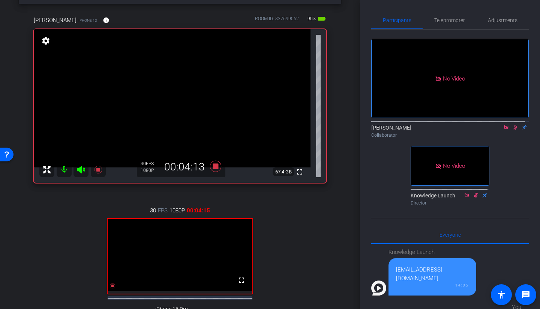
scroll to position [37, 0]
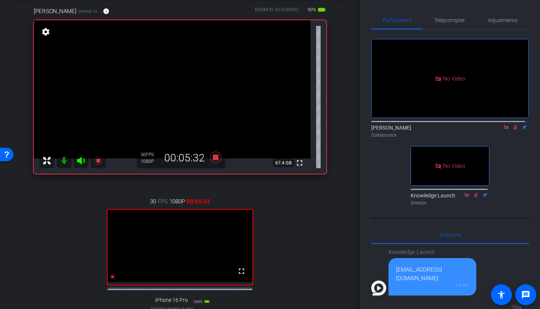
click at [298, 162] on mat-icon "fullscreen" at bounding box center [299, 163] width 9 height 9
click at [514, 125] on icon at bounding box center [515, 127] width 6 height 5
click at [514, 125] on icon at bounding box center [515, 127] width 3 height 5
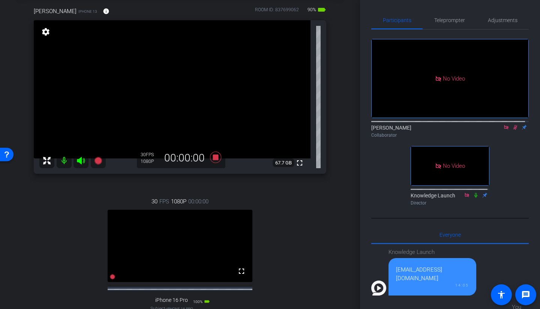
click at [513, 125] on icon at bounding box center [515, 127] width 6 height 5
click at [512, 125] on icon at bounding box center [515, 127] width 6 height 5
click at [451, 19] on span "Teleprompter" at bounding box center [449, 20] width 31 height 5
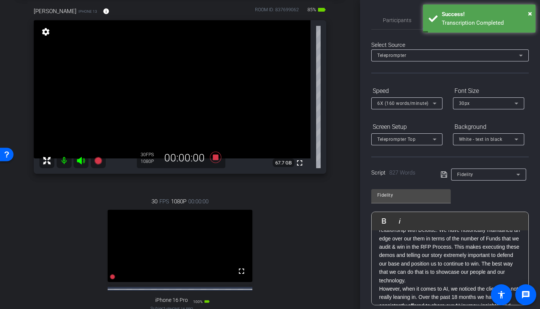
scroll to position [0, 0]
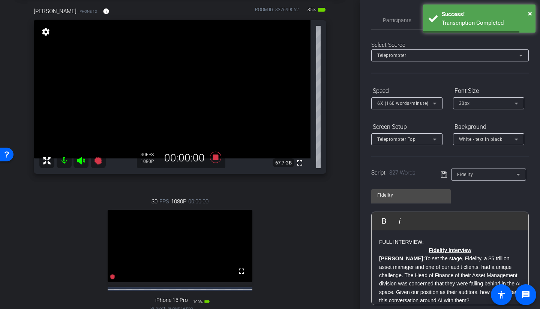
click at [441, 176] on icon at bounding box center [443, 174] width 7 height 9
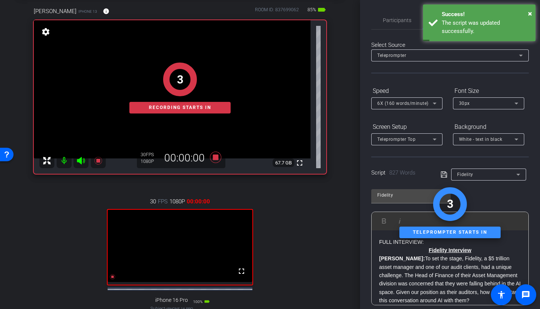
click at [392, 24] on span "Participants" at bounding box center [397, 20] width 28 height 18
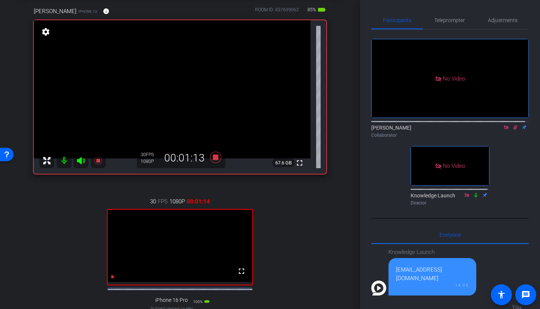
click at [473, 193] on icon at bounding box center [476, 195] width 6 height 5
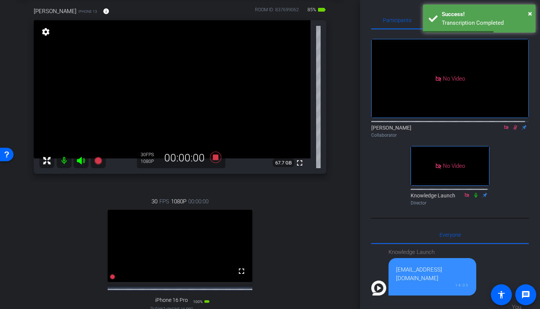
click at [512, 125] on icon at bounding box center [515, 127] width 6 height 5
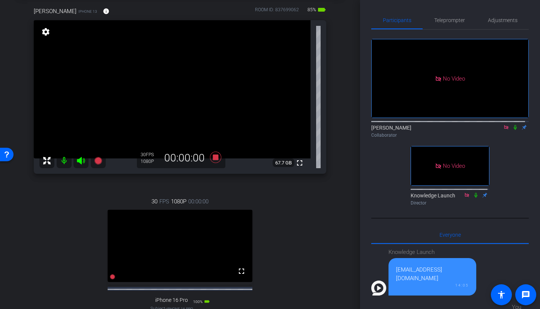
click at [512, 125] on icon at bounding box center [515, 127] width 6 height 5
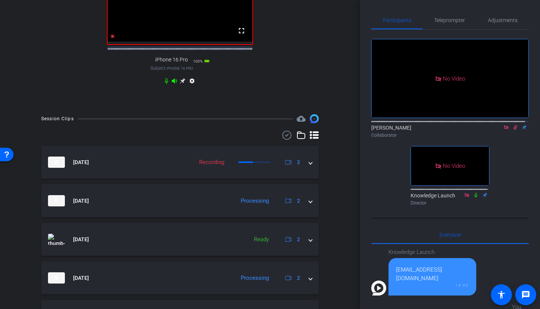
scroll to position [300, 0]
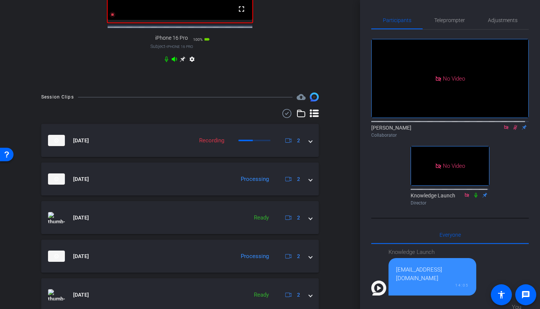
click at [309, 183] on span at bounding box center [310, 179] width 3 height 8
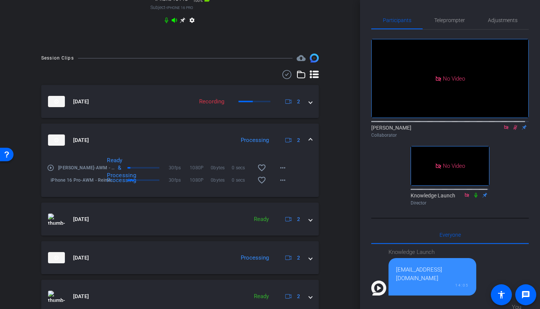
scroll to position [412, 0]
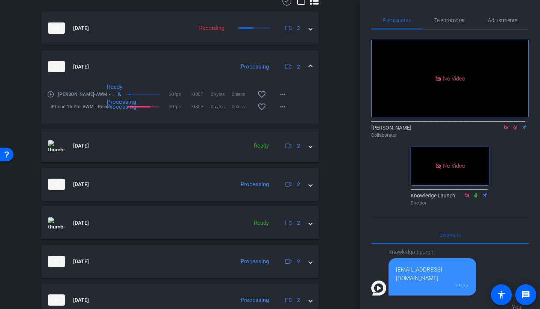
click at [182, 196] on mat-expansion-panel-header "Oct 13, 2025 Processing 2" at bounding box center [179, 184] width 277 height 33
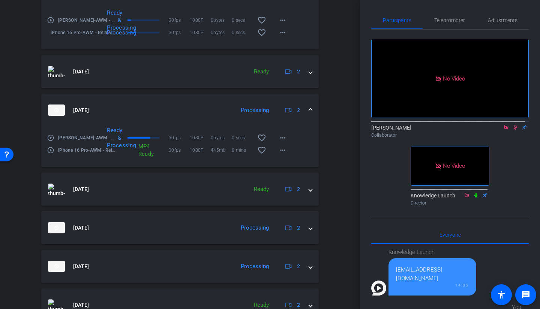
scroll to position [608, 0]
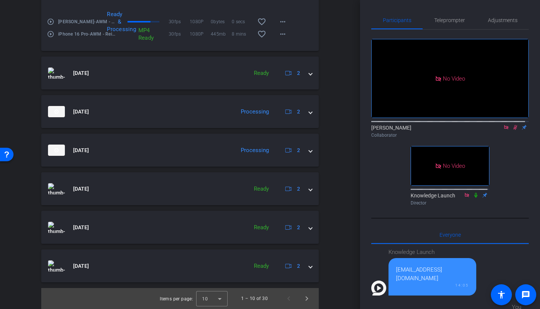
click at [201, 160] on mat-expansion-panel-header "Oct 13, 2025 Processing 2" at bounding box center [179, 150] width 277 height 33
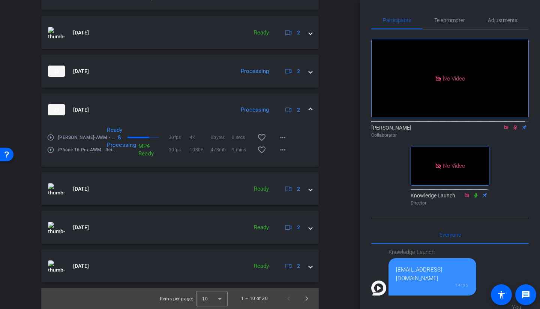
scroll to position [648, 0]
click at [183, 196] on mat-expansion-panel-header "Oct 13, 2025 Ready 2" at bounding box center [179, 188] width 277 height 33
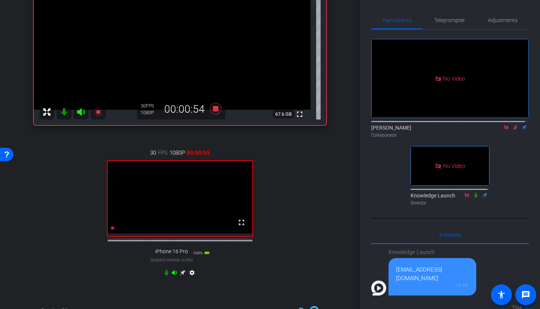
scroll to position [0, 0]
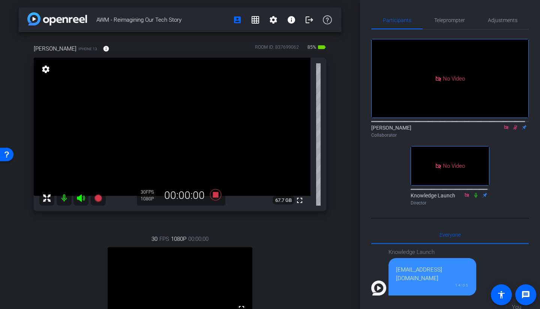
click at [512, 124] on mat-icon at bounding box center [515, 127] width 9 height 7
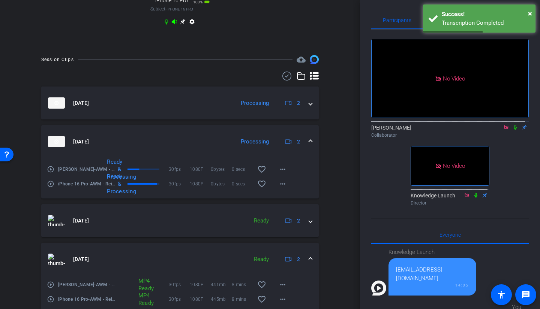
click at [512, 125] on icon at bounding box center [515, 127] width 6 height 5
click at [255, 116] on mat-expansion-panel-header "Oct 13, 2025 Processing 2" at bounding box center [179, 103] width 277 height 33
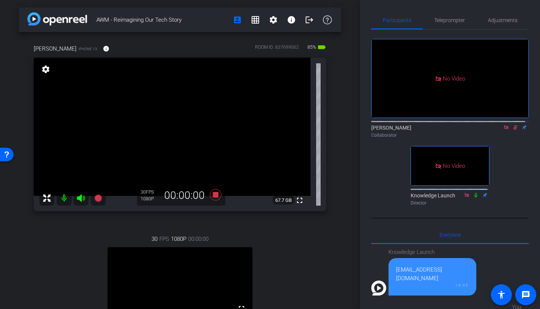
click at [513, 125] on icon at bounding box center [515, 127] width 4 height 5
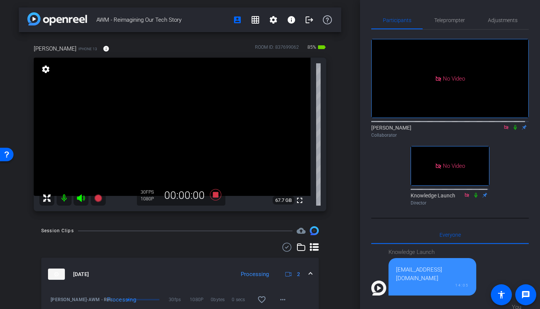
click at [514, 125] on icon at bounding box center [515, 127] width 3 height 5
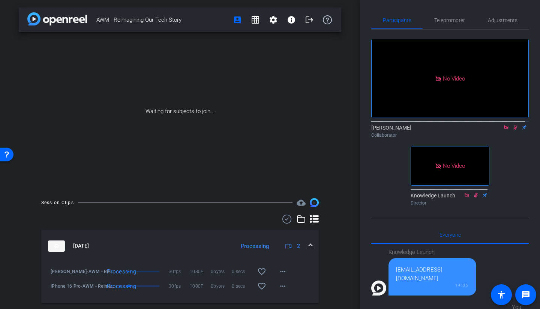
click at [512, 125] on icon at bounding box center [515, 127] width 6 height 5
